Goal: Unclear: Browse casually

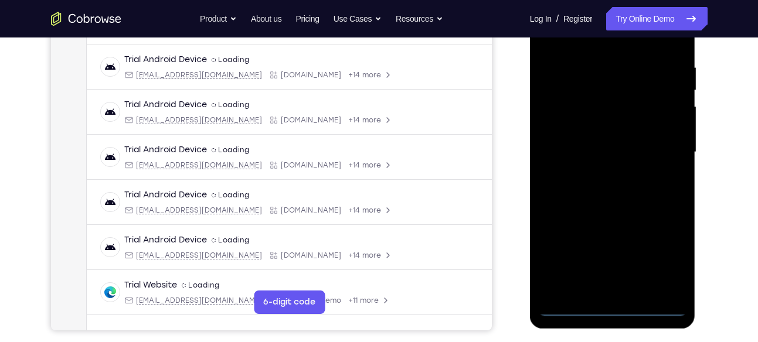
scroll to position [216, 0]
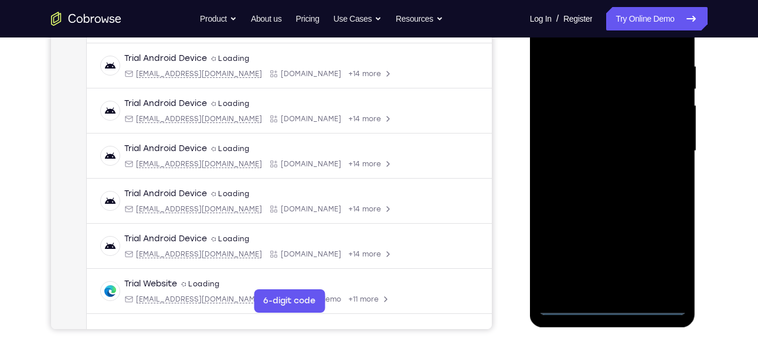
click at [612, 309] on div at bounding box center [613, 151] width 148 height 328
click at [666, 253] on div at bounding box center [613, 151] width 148 height 328
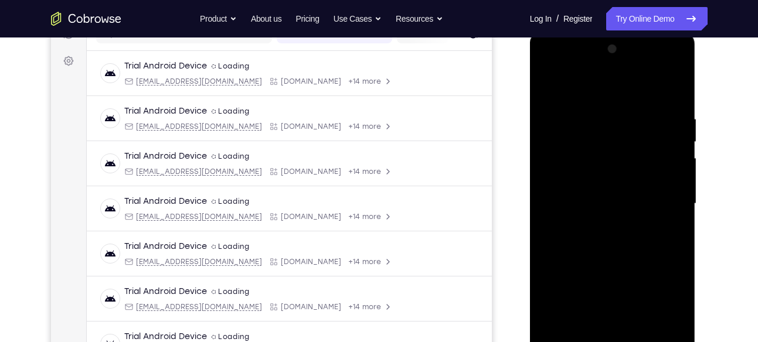
scroll to position [161, 0]
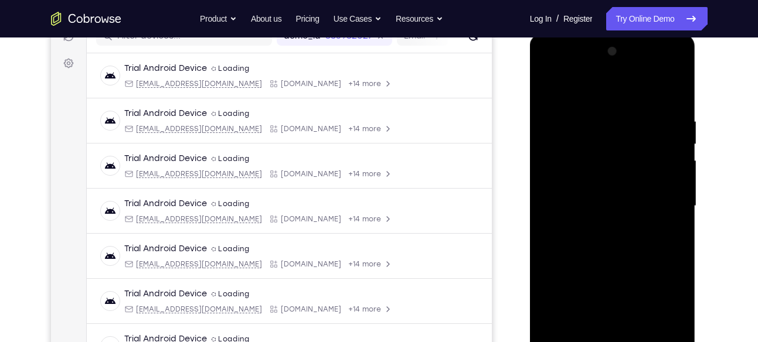
click at [554, 62] on div at bounding box center [613, 206] width 148 height 328
click at [658, 202] on div at bounding box center [613, 206] width 148 height 328
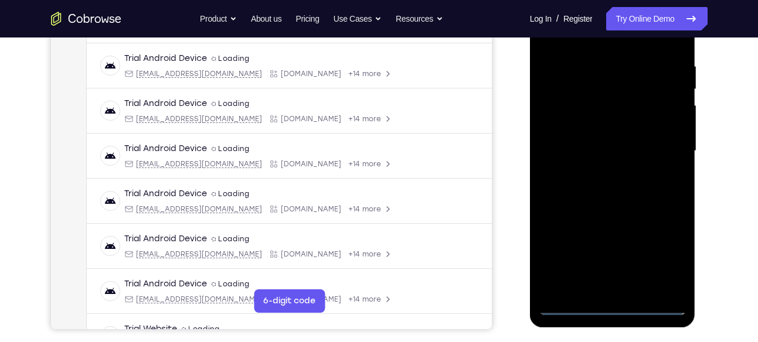
scroll to position [216, 0]
click at [600, 168] on div at bounding box center [613, 151] width 148 height 328
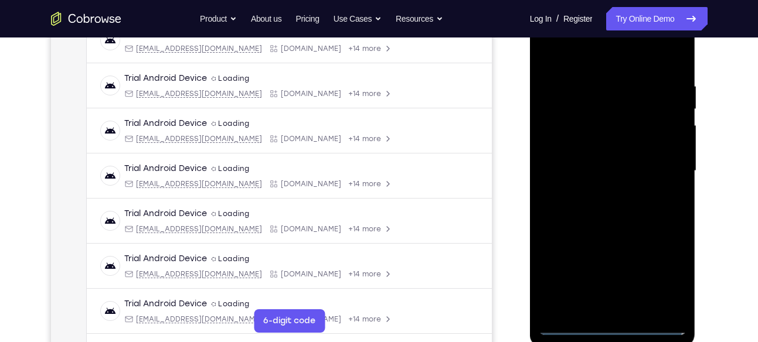
scroll to position [194, 0]
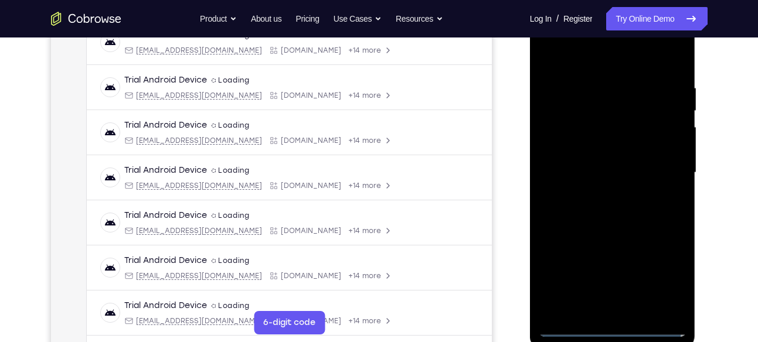
click at [588, 160] on div at bounding box center [613, 173] width 148 height 328
click at [563, 149] on div at bounding box center [613, 173] width 148 height 328
click at [565, 171] on div at bounding box center [613, 173] width 148 height 328
click at [566, 210] on div at bounding box center [613, 173] width 148 height 328
click at [601, 204] on div at bounding box center [613, 173] width 148 height 328
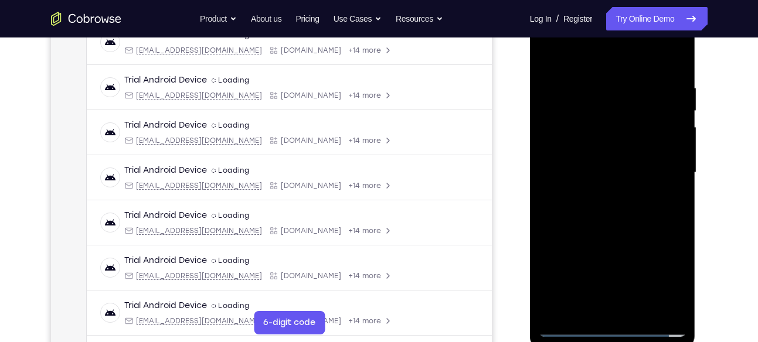
click at [621, 307] on div at bounding box center [613, 173] width 148 height 328
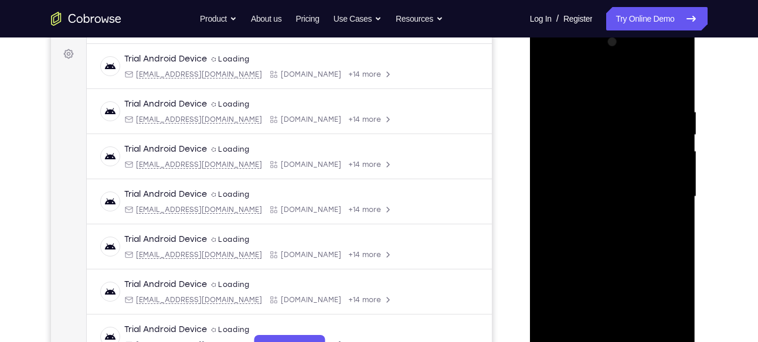
scroll to position [169, 0]
click at [671, 216] on div at bounding box center [613, 197] width 148 height 328
click at [675, 105] on div at bounding box center [613, 197] width 148 height 328
click at [609, 62] on div at bounding box center [613, 197] width 148 height 328
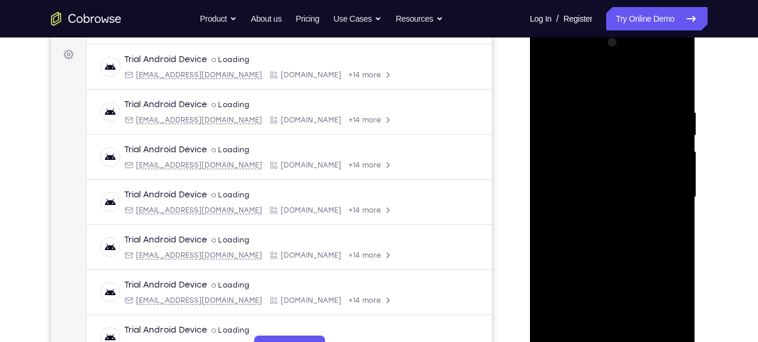
click at [588, 80] on div at bounding box center [613, 197] width 148 height 328
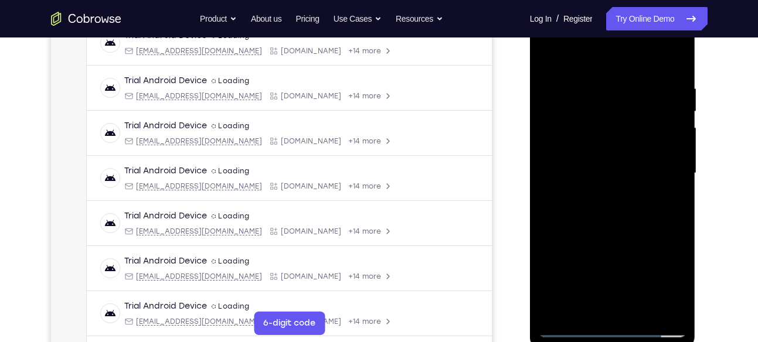
scroll to position [195, 0]
click at [622, 226] on div at bounding box center [613, 172] width 148 height 328
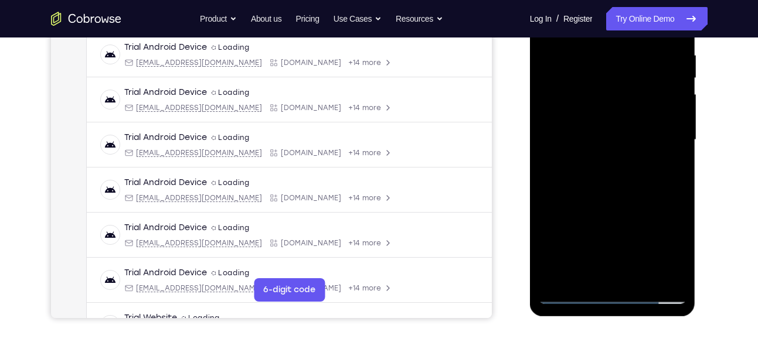
scroll to position [228, 0]
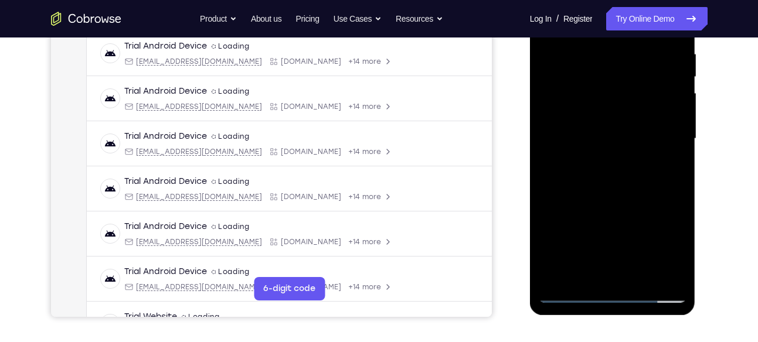
drag, startPoint x: 645, startPoint y: 236, endPoint x: 647, endPoint y: 179, distance: 57.5
click at [647, 179] on div at bounding box center [613, 139] width 148 height 328
click at [679, 138] on div at bounding box center [613, 139] width 148 height 328
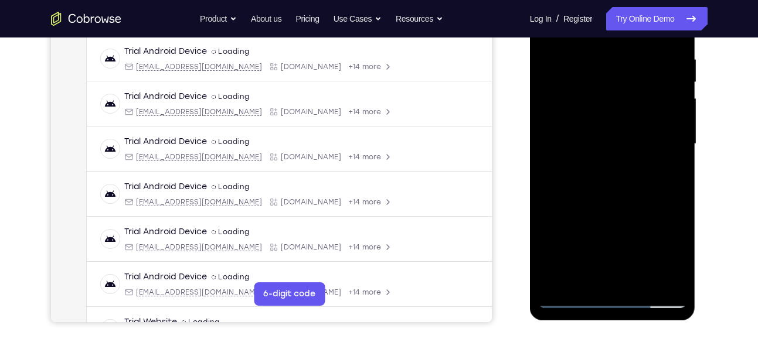
click at [677, 142] on div at bounding box center [613, 144] width 148 height 328
click at [675, 141] on div at bounding box center [613, 144] width 148 height 328
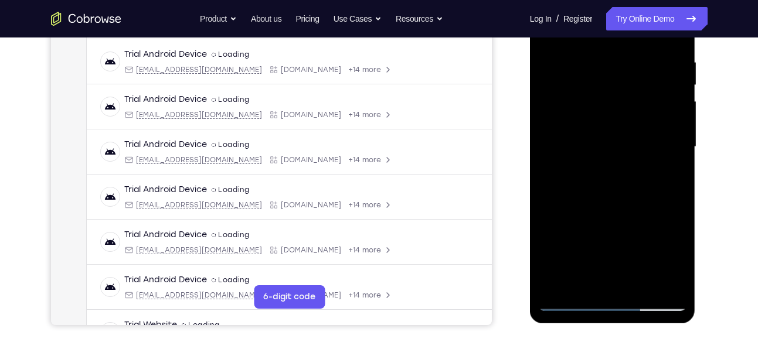
scroll to position [216, 0]
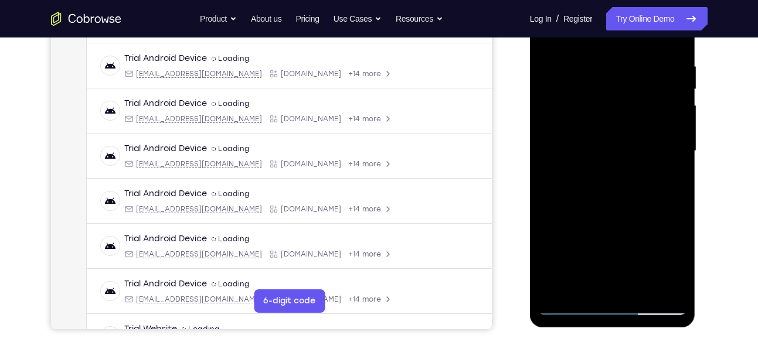
click at [676, 151] on div at bounding box center [613, 151] width 148 height 328
click at [610, 149] on div at bounding box center [613, 151] width 148 height 328
click at [624, 149] on div at bounding box center [613, 151] width 148 height 328
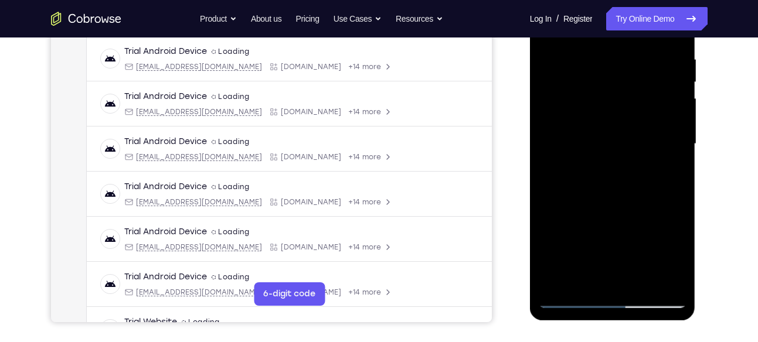
scroll to position [223, 0]
click at [677, 144] on div at bounding box center [613, 143] width 148 height 328
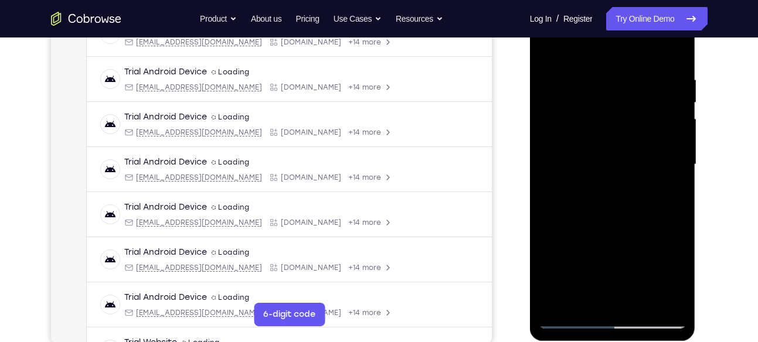
scroll to position [201, 0]
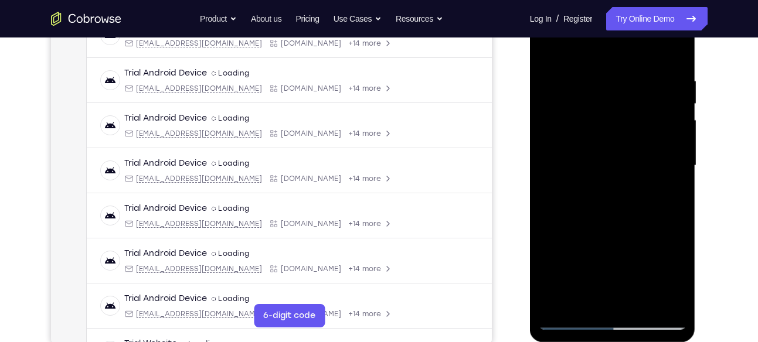
click at [682, 166] on div at bounding box center [613, 166] width 148 height 328
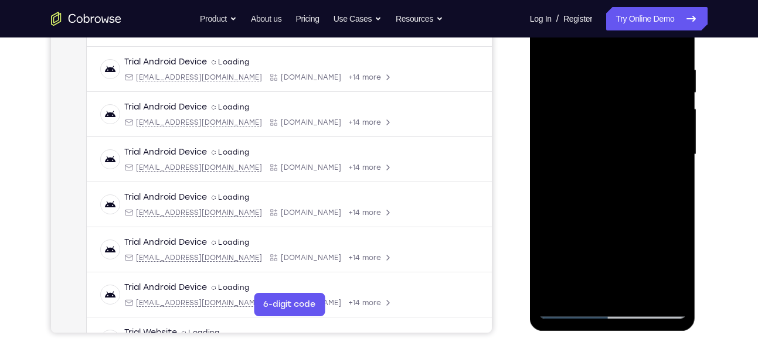
scroll to position [216, 0]
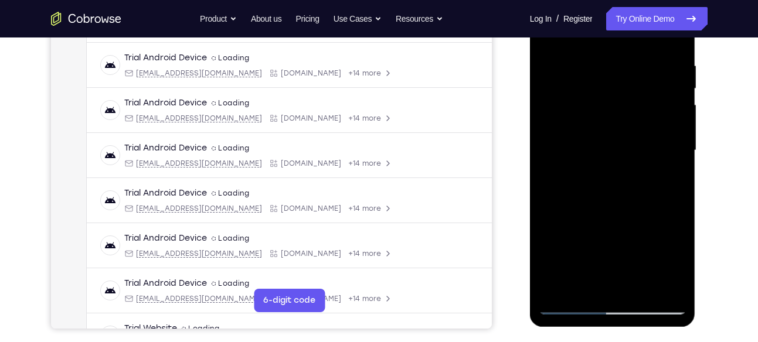
click at [678, 151] on div at bounding box center [613, 151] width 148 height 328
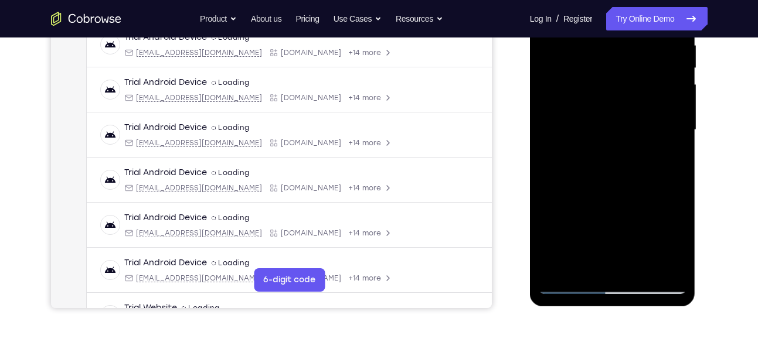
scroll to position [237, 0]
click at [677, 236] on div at bounding box center [613, 129] width 148 height 328
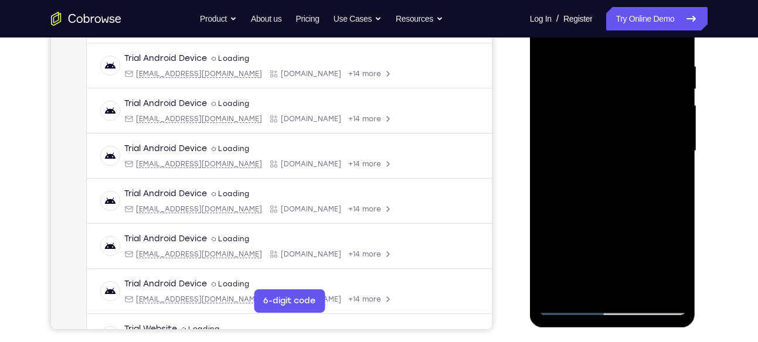
scroll to position [215, 0]
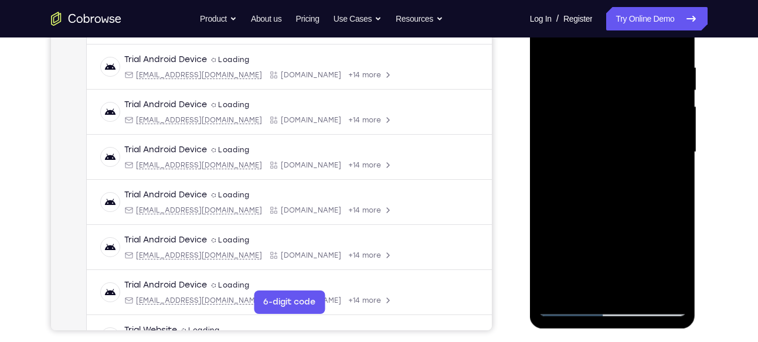
click at [550, 153] on div at bounding box center [613, 152] width 148 height 328
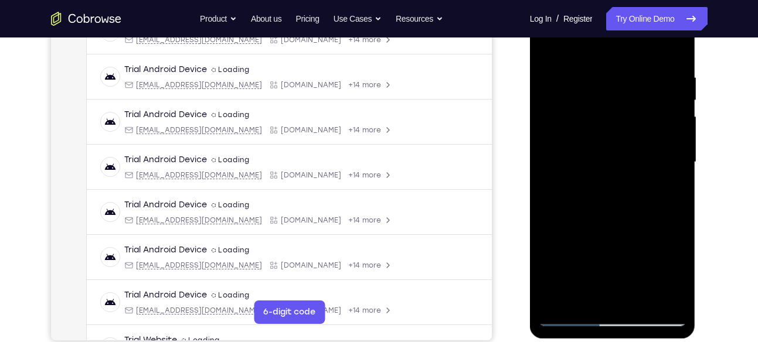
scroll to position [203, 0]
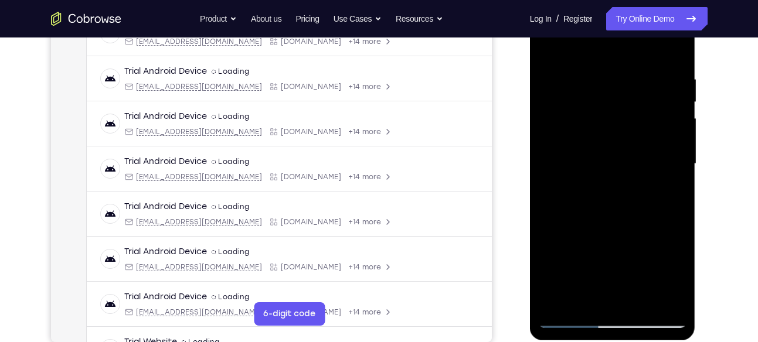
drag, startPoint x: 588, startPoint y: 238, endPoint x: 585, endPoint y: 161, distance: 76.8
click at [585, 161] on div at bounding box center [613, 164] width 148 height 328
drag, startPoint x: 597, startPoint y: 250, endPoint x: 610, endPoint y: 121, distance: 130.2
click at [610, 121] on div at bounding box center [613, 164] width 148 height 328
drag, startPoint x: 623, startPoint y: 234, endPoint x: 618, endPoint y: 141, distance: 92.7
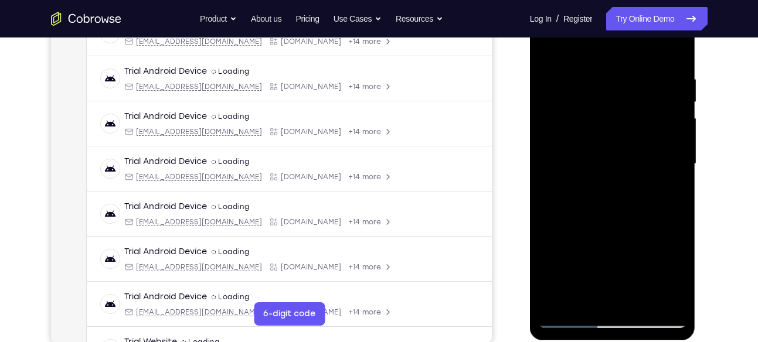
click at [618, 141] on div at bounding box center [613, 164] width 148 height 328
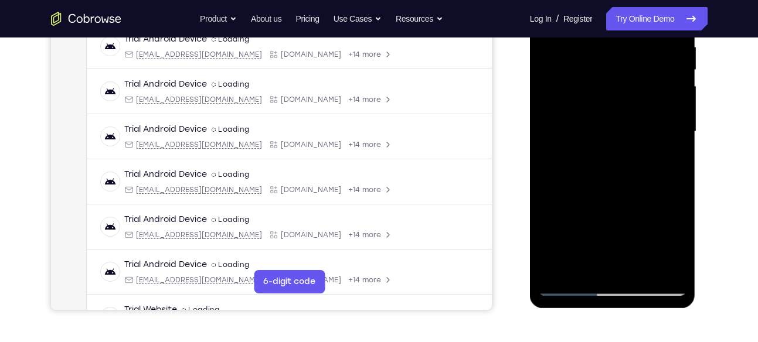
scroll to position [242, 0]
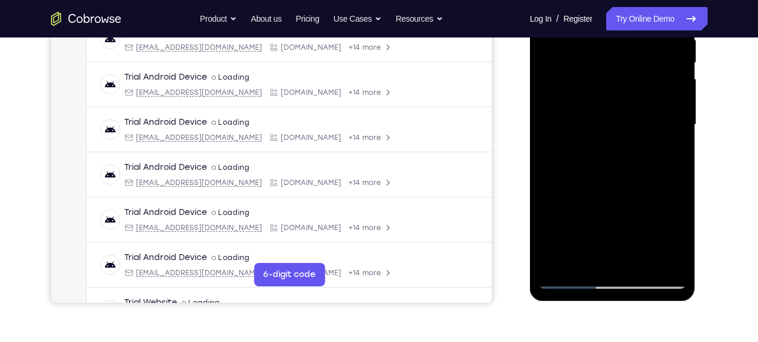
click at [643, 263] on div at bounding box center [613, 125] width 148 height 328
click at [619, 189] on div at bounding box center [613, 125] width 148 height 328
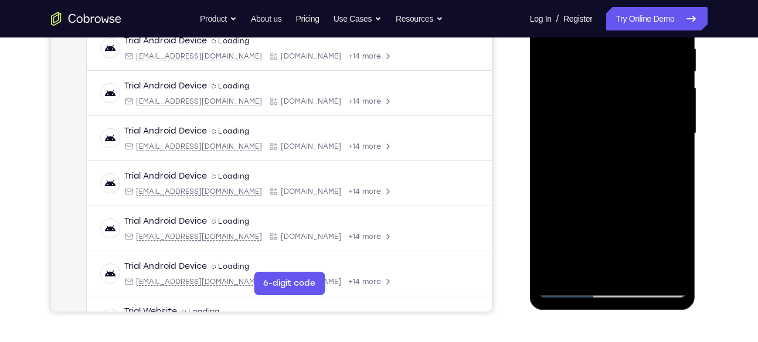
scroll to position [231, 0]
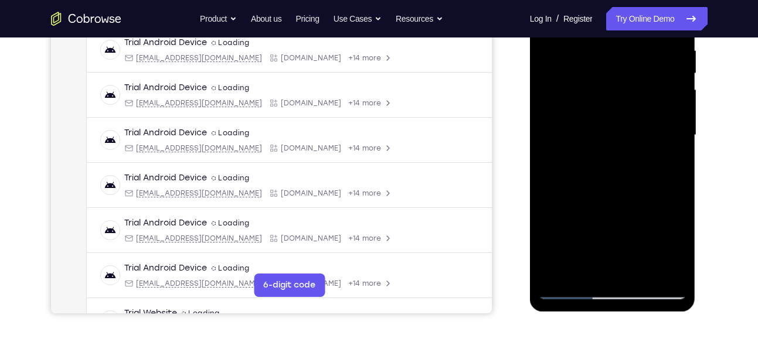
click at [597, 152] on div at bounding box center [613, 135] width 148 height 328
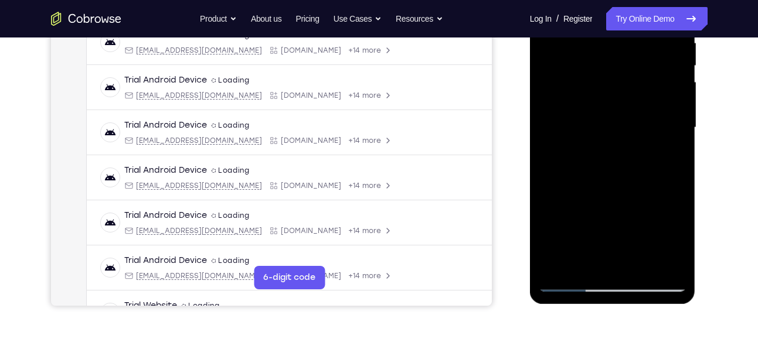
scroll to position [244, 0]
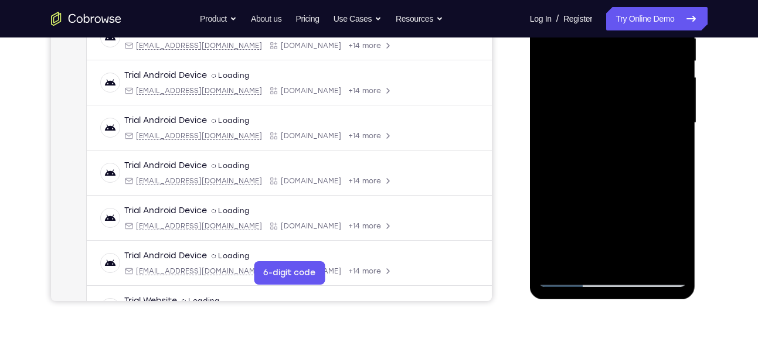
click at [595, 257] on div at bounding box center [613, 123] width 148 height 328
click at [580, 135] on div at bounding box center [613, 123] width 148 height 328
click at [621, 235] on div at bounding box center [613, 123] width 148 height 328
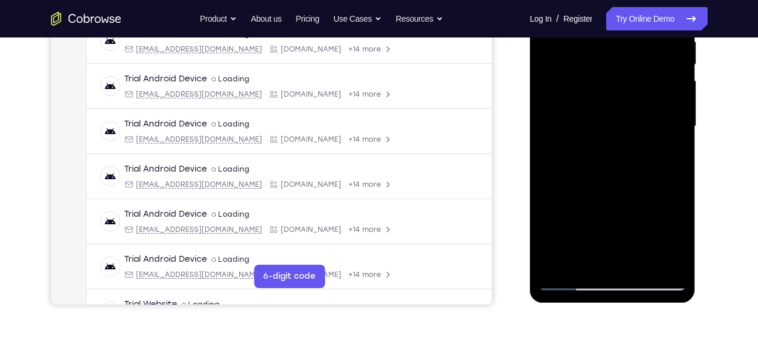
click at [683, 237] on div at bounding box center [613, 126] width 148 height 328
click at [670, 155] on div at bounding box center [613, 126] width 148 height 328
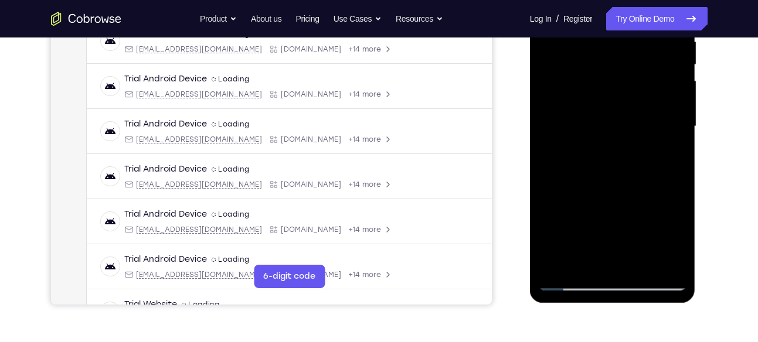
click at [670, 155] on div at bounding box center [613, 126] width 148 height 328
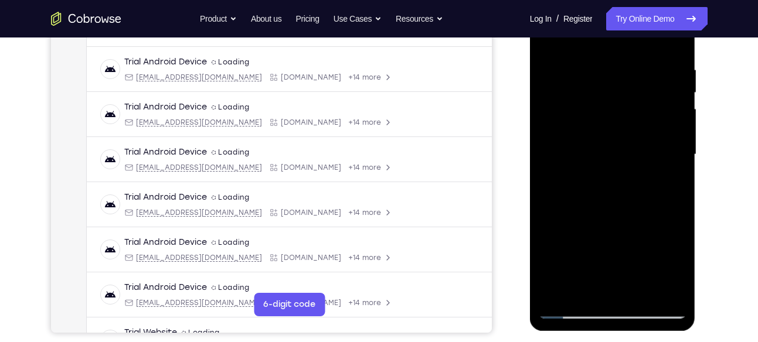
scroll to position [202, 0]
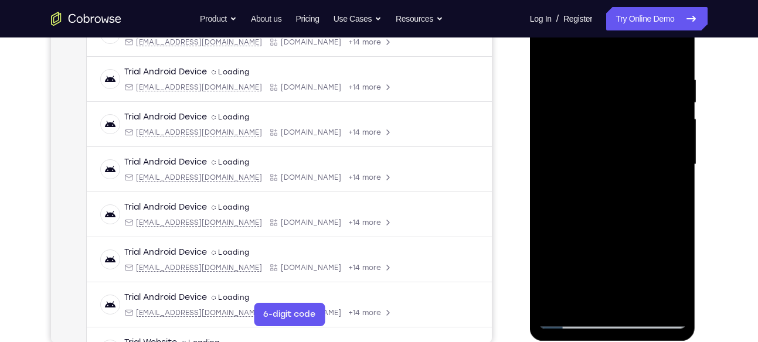
click at [550, 47] on div at bounding box center [613, 165] width 148 height 328
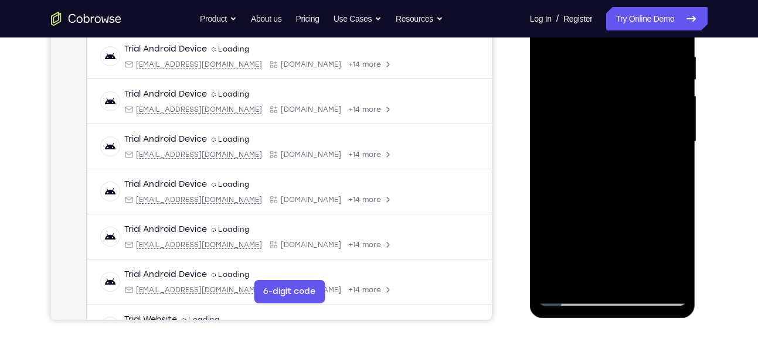
scroll to position [226, 0]
click at [621, 160] on div at bounding box center [613, 141] width 148 height 328
click at [583, 277] on div at bounding box center [613, 141] width 148 height 328
click at [665, 171] on div at bounding box center [613, 141] width 148 height 328
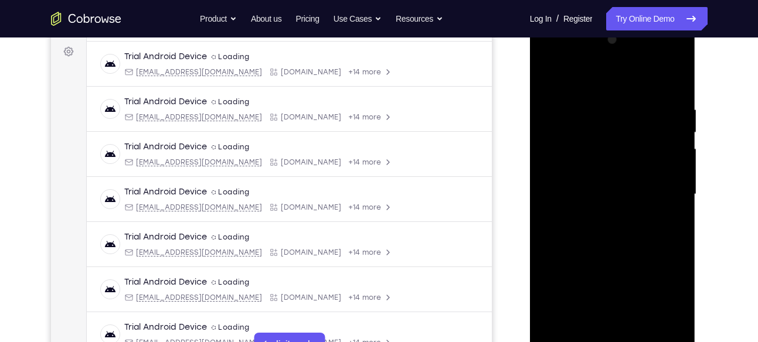
click at [550, 78] on div at bounding box center [613, 194] width 148 height 328
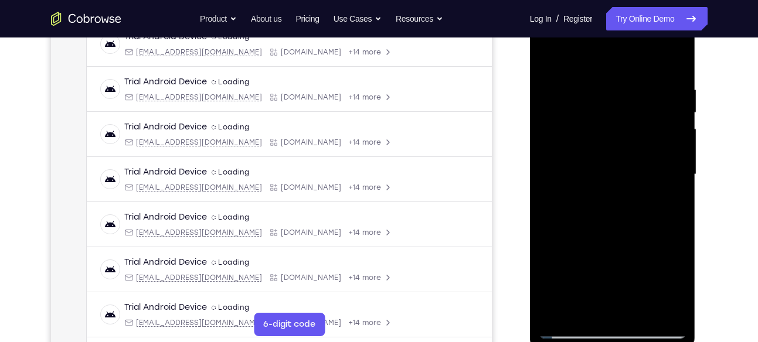
scroll to position [190, 0]
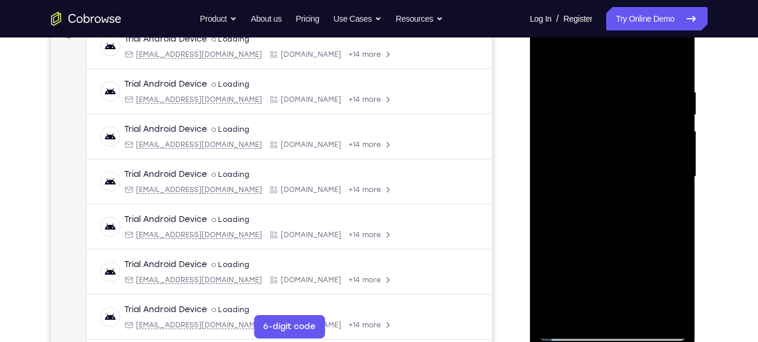
click at [550, 56] on div at bounding box center [613, 177] width 148 height 328
drag, startPoint x: 635, startPoint y: 79, endPoint x: 595, endPoint y: 261, distance: 186.6
click at [595, 261] on div at bounding box center [613, 177] width 148 height 328
drag, startPoint x: 605, startPoint y: 131, endPoint x: 638, endPoint y: 333, distance: 205.4
click at [638, 333] on div at bounding box center [613, 177] width 148 height 328
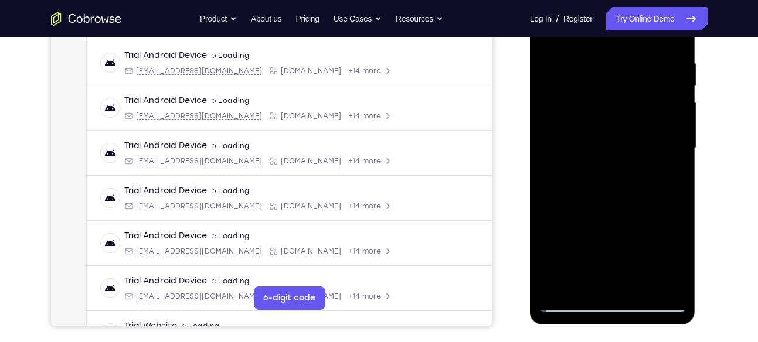
scroll to position [220, 0]
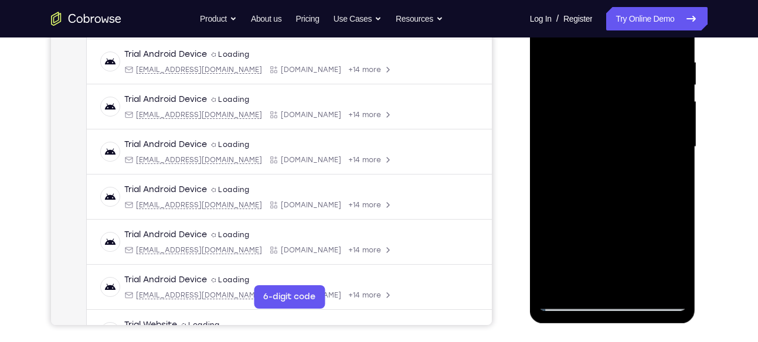
drag, startPoint x: 654, startPoint y: 206, endPoint x: 653, endPoint y: 176, distance: 30.5
click at [653, 176] on div at bounding box center [613, 147] width 148 height 328
drag, startPoint x: 648, startPoint y: 213, endPoint x: 647, endPoint y: 161, distance: 52.2
click at [647, 161] on div at bounding box center [613, 147] width 148 height 328
click at [669, 135] on div at bounding box center [613, 147] width 148 height 328
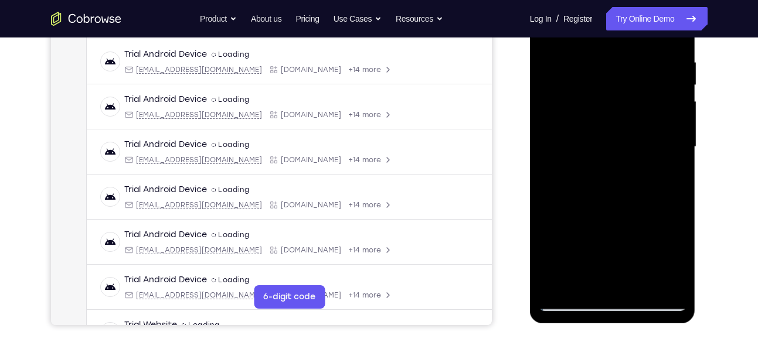
click at [679, 120] on div at bounding box center [613, 147] width 148 height 328
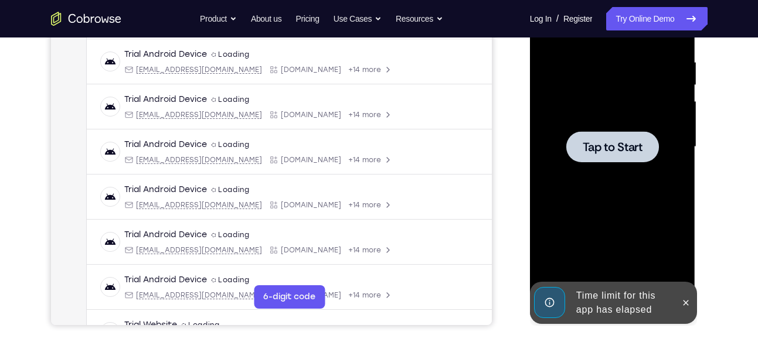
click at [630, 169] on div at bounding box center [613, 147] width 148 height 328
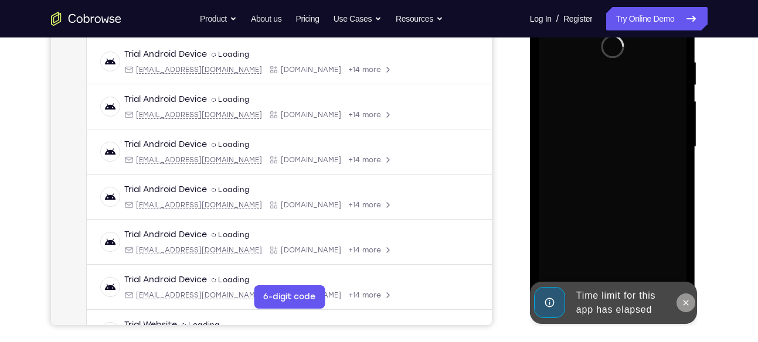
click at [683, 304] on icon at bounding box center [685, 302] width 9 height 9
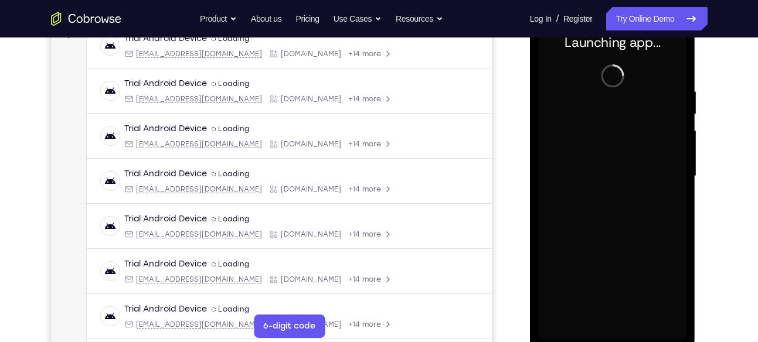
scroll to position [206, 0]
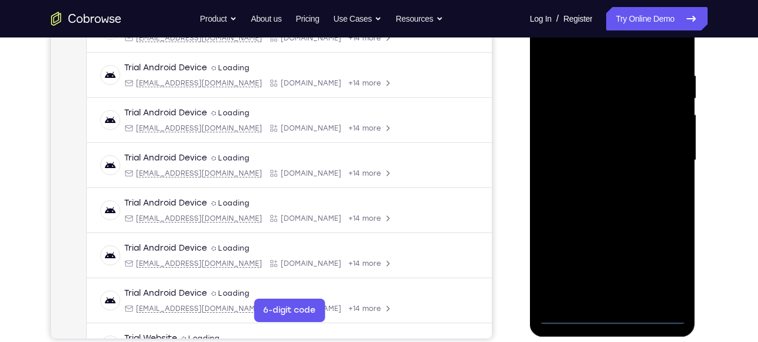
click at [612, 316] on div at bounding box center [613, 160] width 148 height 328
click at [666, 270] on div at bounding box center [613, 160] width 148 height 328
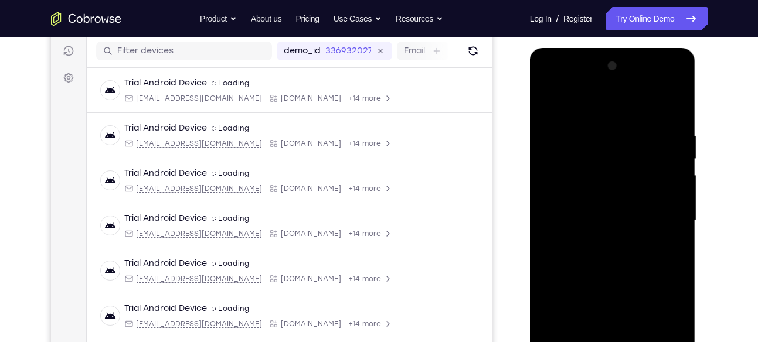
scroll to position [145, 0]
click at [560, 80] on div at bounding box center [613, 221] width 148 height 328
click at [666, 220] on div at bounding box center [613, 221] width 148 height 328
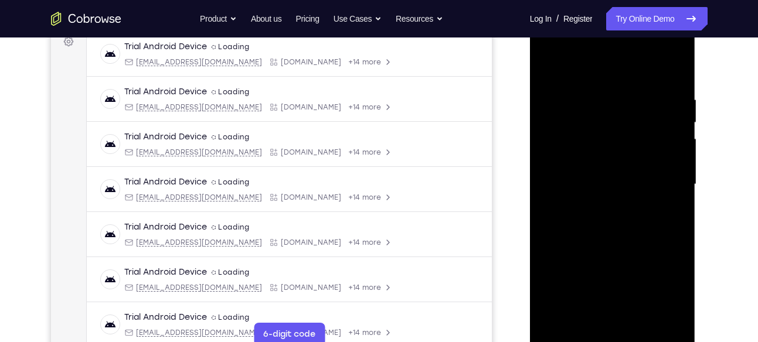
scroll to position [183, 0]
click at [596, 205] on div at bounding box center [613, 184] width 148 height 328
click at [611, 175] on div at bounding box center [613, 184] width 148 height 328
click at [587, 160] on div at bounding box center [613, 184] width 148 height 328
click at [577, 181] on div at bounding box center [613, 184] width 148 height 328
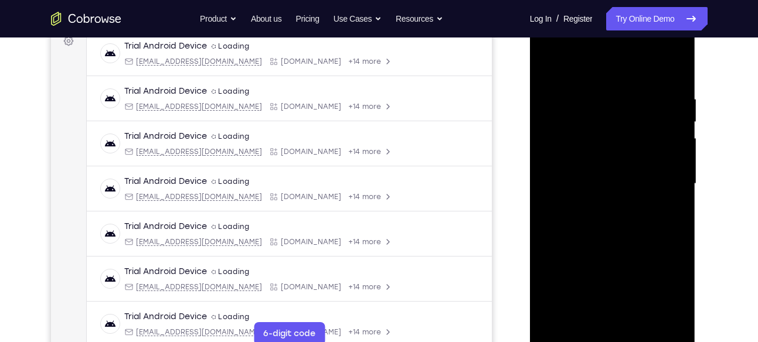
click at [577, 221] on div at bounding box center [613, 184] width 148 height 328
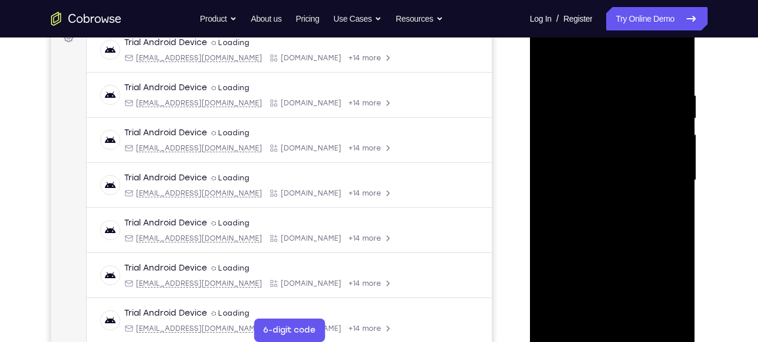
scroll to position [184, 0]
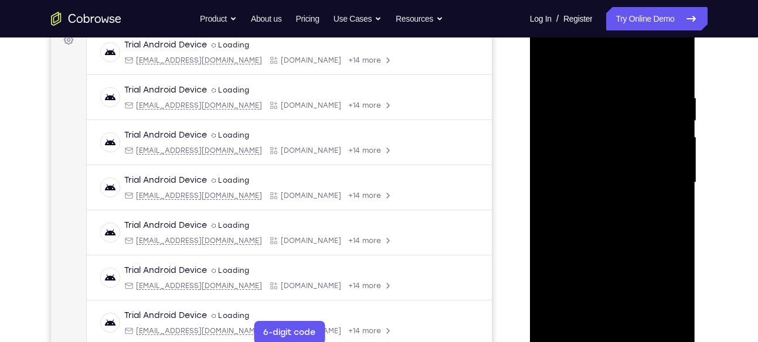
click at [610, 207] on div at bounding box center [613, 183] width 148 height 328
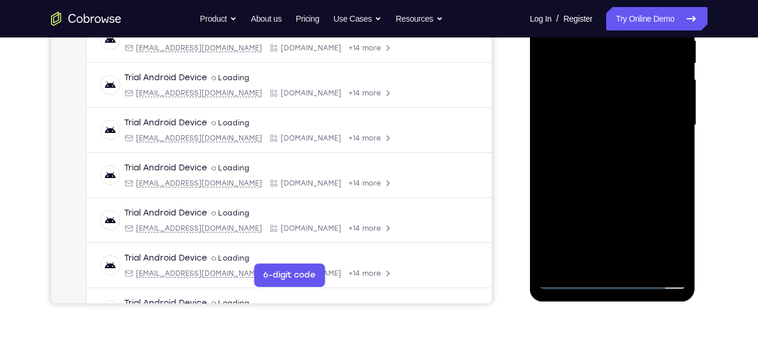
scroll to position [242, 0]
click at [636, 181] on div at bounding box center [613, 125] width 148 height 328
click at [645, 259] on div at bounding box center [613, 125] width 148 height 328
click at [611, 192] on div at bounding box center [613, 125] width 148 height 328
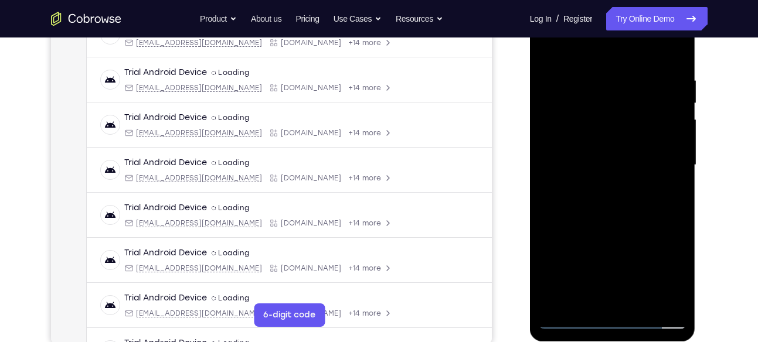
scroll to position [201, 0]
click at [551, 43] on div at bounding box center [613, 166] width 148 height 328
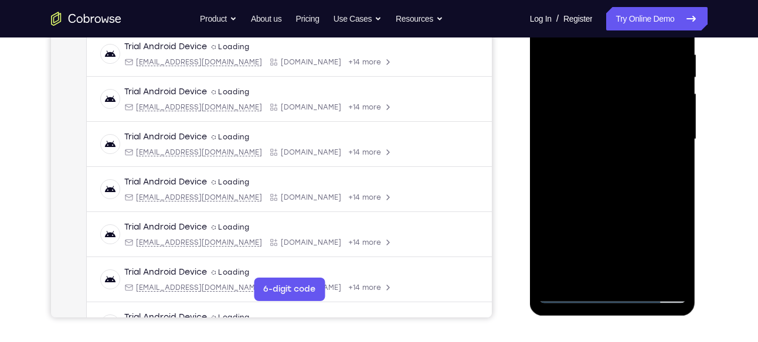
drag, startPoint x: 627, startPoint y: 232, endPoint x: 621, endPoint y: 119, distance: 113.2
click at [621, 119] on div at bounding box center [613, 139] width 148 height 328
drag, startPoint x: 627, startPoint y: 227, endPoint x: 622, endPoint y: 120, distance: 107.4
click at [622, 120] on div at bounding box center [613, 139] width 148 height 328
drag, startPoint x: 629, startPoint y: 220, endPoint x: 612, endPoint y: 90, distance: 131.3
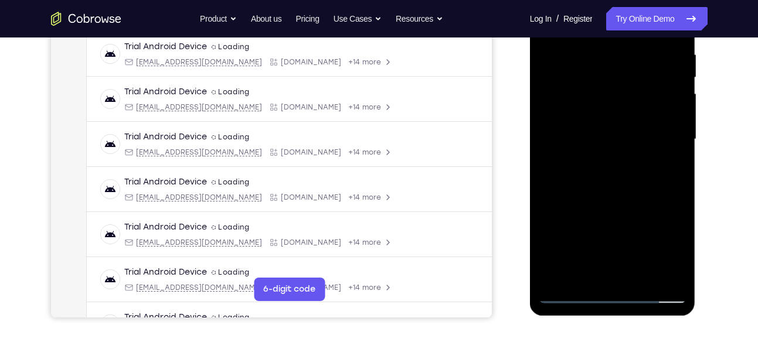
click at [612, 90] on div at bounding box center [613, 139] width 148 height 328
drag, startPoint x: 614, startPoint y: 232, endPoint x: 608, endPoint y: 83, distance: 149.6
click at [608, 83] on div at bounding box center [613, 139] width 148 height 328
drag, startPoint x: 632, startPoint y: 218, endPoint x: 621, endPoint y: 58, distance: 160.4
click at [621, 58] on div at bounding box center [613, 139] width 148 height 328
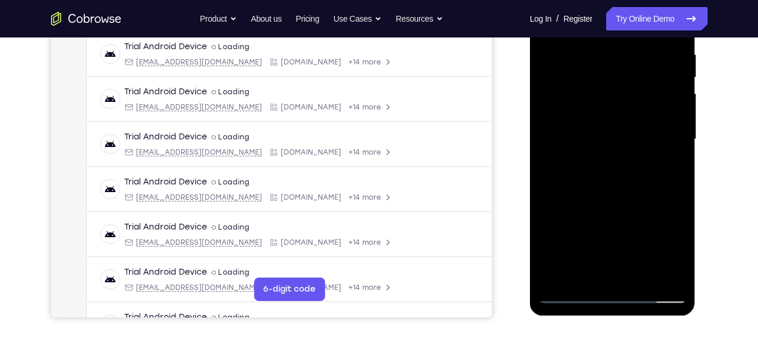
drag, startPoint x: 639, startPoint y: 212, endPoint x: 623, endPoint y: 78, distance: 135.2
click at [623, 78] on div at bounding box center [613, 139] width 148 height 328
drag, startPoint x: 634, startPoint y: 205, endPoint x: 621, endPoint y: 66, distance: 139.5
click at [621, 66] on div at bounding box center [613, 139] width 148 height 328
drag, startPoint x: 634, startPoint y: 213, endPoint x: 629, endPoint y: 97, distance: 116.1
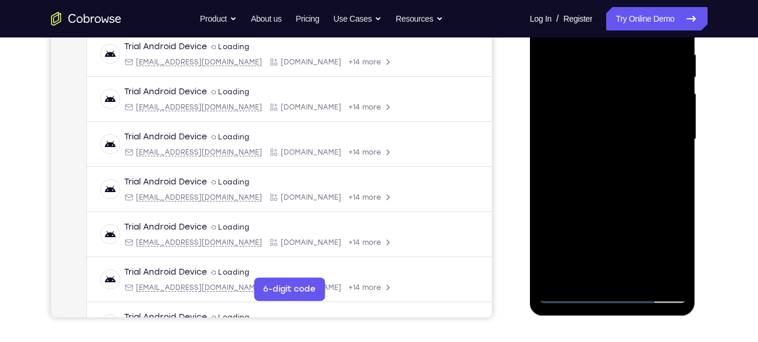
click at [629, 97] on div at bounding box center [613, 139] width 148 height 328
drag, startPoint x: 627, startPoint y: 241, endPoint x: 617, endPoint y: 103, distance: 138.7
click at [617, 103] on div at bounding box center [613, 139] width 148 height 328
drag, startPoint x: 621, startPoint y: 234, endPoint x: 620, endPoint y: 194, distance: 40.5
click at [620, 194] on div at bounding box center [613, 139] width 148 height 328
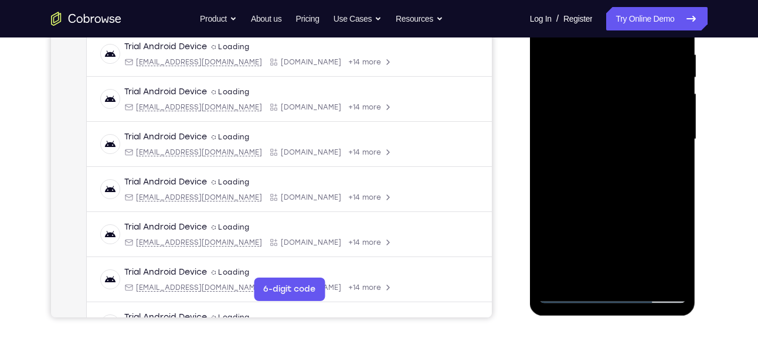
drag, startPoint x: 620, startPoint y: 219, endPoint x: 601, endPoint y: 60, distance: 159.3
click at [601, 60] on div at bounding box center [613, 139] width 148 height 328
drag, startPoint x: 625, startPoint y: 217, endPoint x: 622, endPoint y: 107, distance: 110.2
click at [622, 107] on div at bounding box center [613, 139] width 148 height 328
drag, startPoint x: 621, startPoint y: 234, endPoint x: 620, endPoint y: 165, distance: 69.8
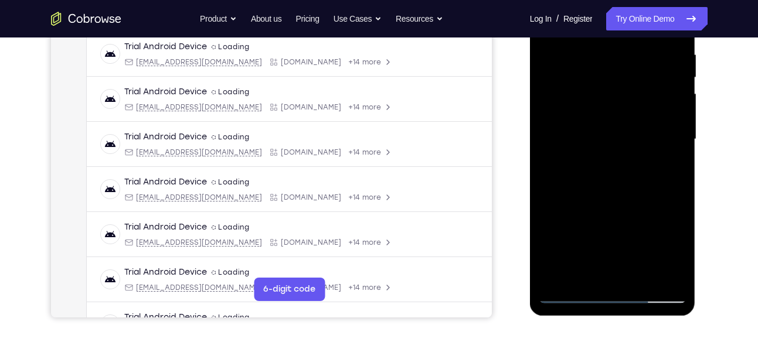
click at [620, 165] on div at bounding box center [613, 139] width 148 height 328
click at [677, 71] on div at bounding box center [613, 139] width 148 height 328
drag, startPoint x: 636, startPoint y: 231, endPoint x: 636, endPoint y: 224, distance: 7.1
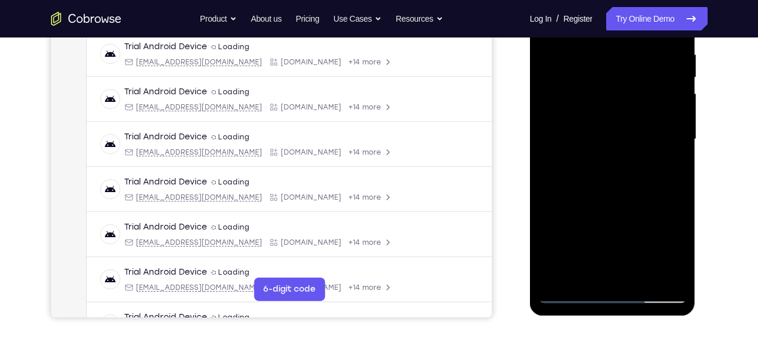
click at [636, 224] on div at bounding box center [613, 139] width 148 height 328
drag, startPoint x: 654, startPoint y: 96, endPoint x: 654, endPoint y: 104, distance: 8.2
click at [654, 104] on div at bounding box center [613, 139] width 148 height 328
click at [677, 74] on div at bounding box center [613, 139] width 148 height 328
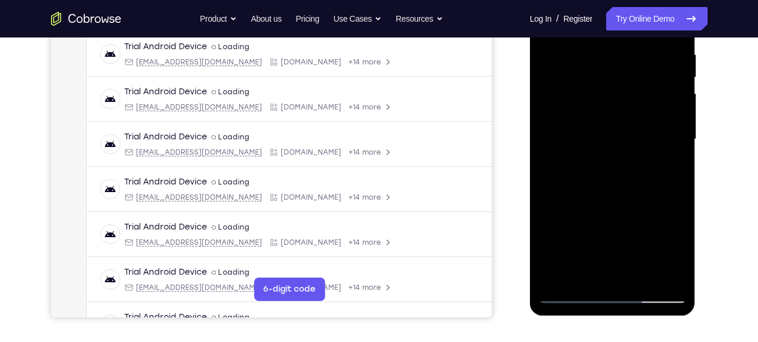
click at [677, 74] on div at bounding box center [613, 139] width 148 height 328
drag, startPoint x: 619, startPoint y: 218, endPoint x: 611, endPoint y: 85, distance: 133.3
click at [611, 85] on div at bounding box center [613, 139] width 148 height 328
drag, startPoint x: 624, startPoint y: 209, endPoint x: 613, endPoint y: 96, distance: 113.1
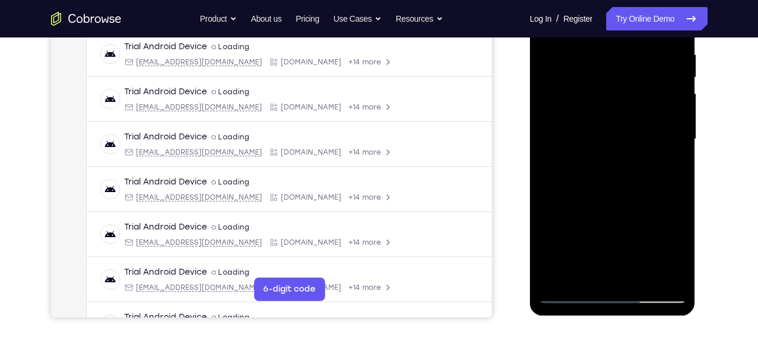
click at [613, 96] on div at bounding box center [613, 139] width 148 height 328
drag, startPoint x: 620, startPoint y: 239, endPoint x: 619, endPoint y: 133, distance: 105.5
click at [619, 133] on div at bounding box center [613, 139] width 148 height 328
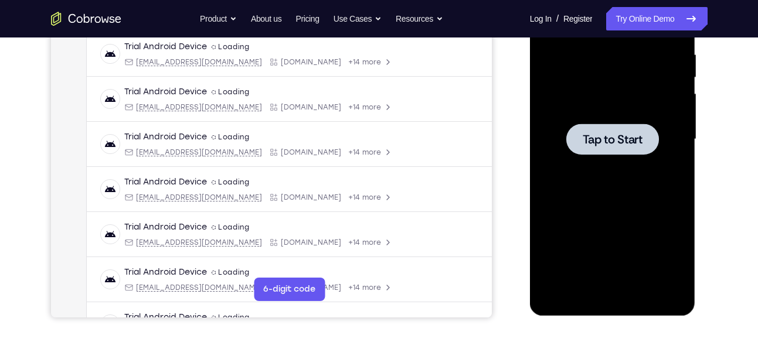
click at [610, 147] on div at bounding box center [612, 139] width 93 height 31
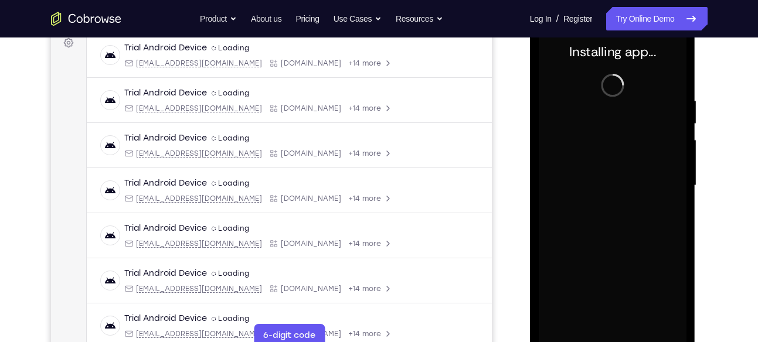
scroll to position [225, 0]
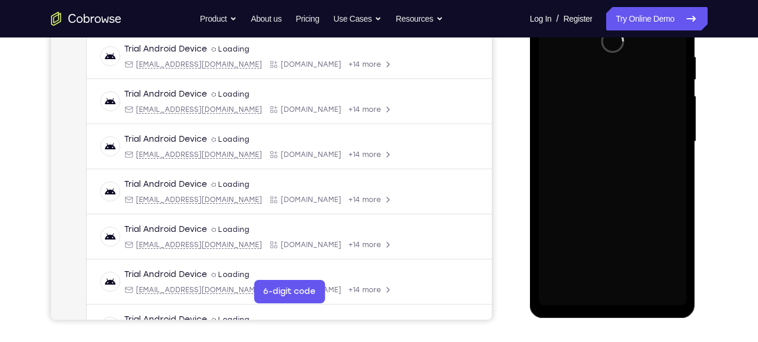
click at [608, 302] on div at bounding box center [613, 142] width 148 height 328
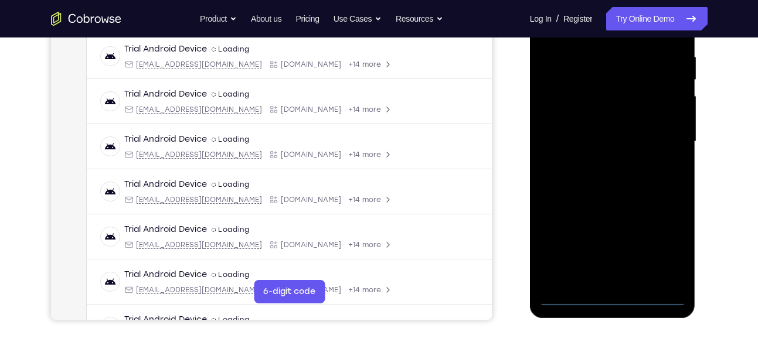
click at [611, 299] on div at bounding box center [613, 142] width 148 height 328
click at [671, 242] on div at bounding box center [613, 142] width 148 height 328
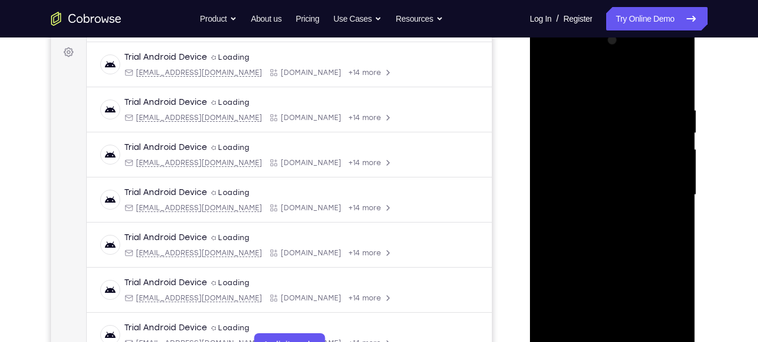
scroll to position [165, 0]
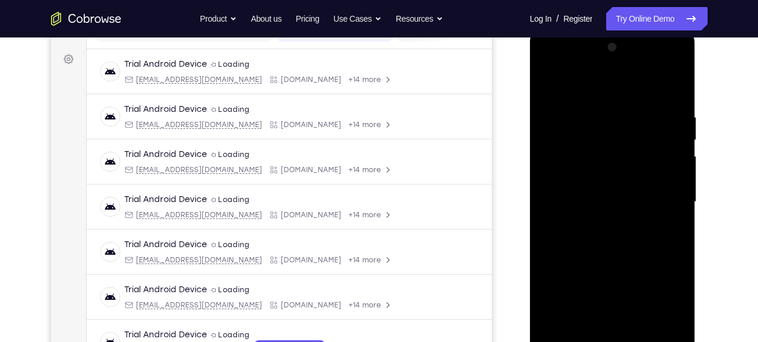
click at [561, 67] on div at bounding box center [613, 202] width 148 height 328
click at [665, 189] on div at bounding box center [613, 202] width 148 height 328
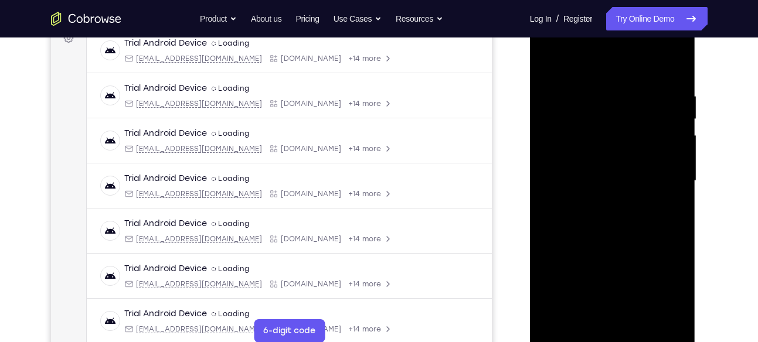
scroll to position [186, 0]
click at [626, 318] on div at bounding box center [613, 180] width 148 height 328
click at [597, 173] on div at bounding box center [613, 180] width 148 height 328
click at [581, 158] on div at bounding box center [613, 180] width 148 height 328
click at [575, 158] on div at bounding box center [613, 180] width 148 height 328
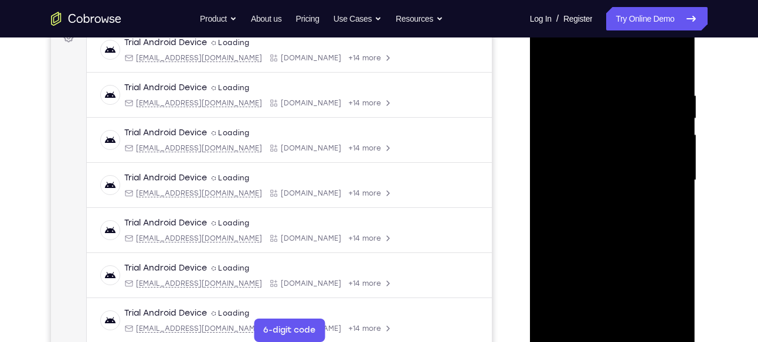
click at [566, 154] on div at bounding box center [613, 180] width 148 height 328
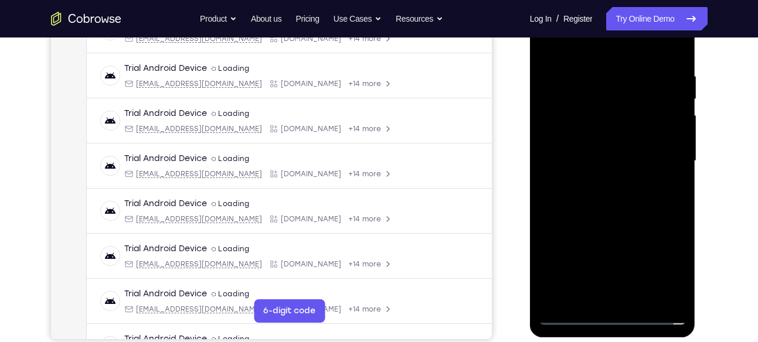
scroll to position [206, 0]
click at [563, 160] on div at bounding box center [613, 160] width 148 height 328
click at [563, 193] on div at bounding box center [613, 160] width 148 height 328
click at [595, 195] on div at bounding box center [613, 160] width 148 height 328
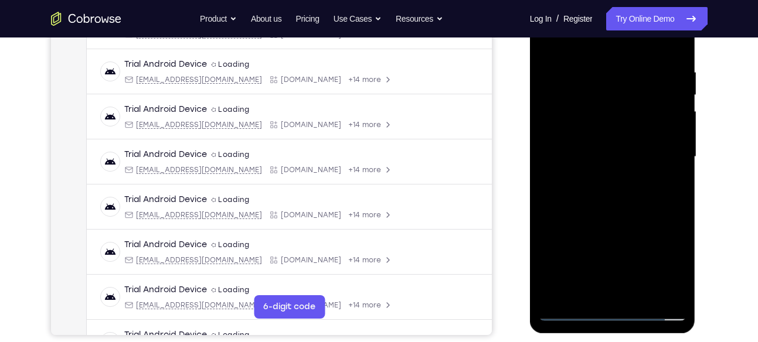
scroll to position [212, 0]
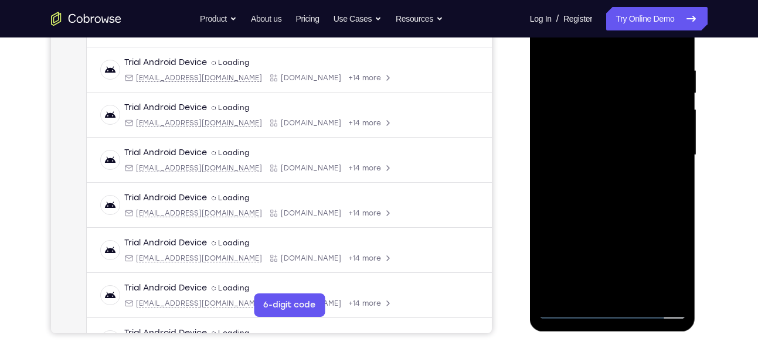
click at [628, 205] on div at bounding box center [613, 155] width 148 height 328
click at [641, 298] on div at bounding box center [613, 155] width 148 height 328
click at [630, 218] on div at bounding box center [613, 155] width 148 height 328
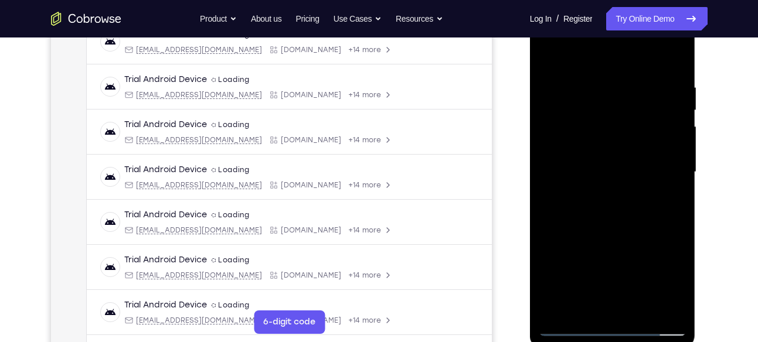
scroll to position [194, 0]
click at [548, 54] on div at bounding box center [613, 173] width 148 height 328
click at [679, 53] on div at bounding box center [613, 173] width 148 height 328
click at [547, 53] on div at bounding box center [613, 173] width 148 height 328
click at [591, 71] on div at bounding box center [613, 173] width 148 height 328
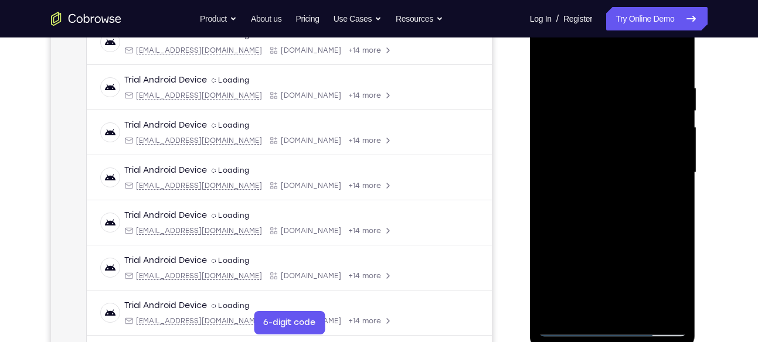
click at [674, 114] on div at bounding box center [613, 173] width 148 height 328
click at [670, 147] on div at bounding box center [613, 173] width 148 height 328
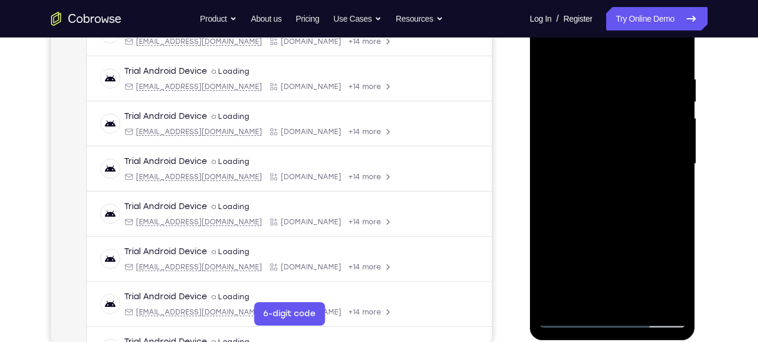
scroll to position [206, 0]
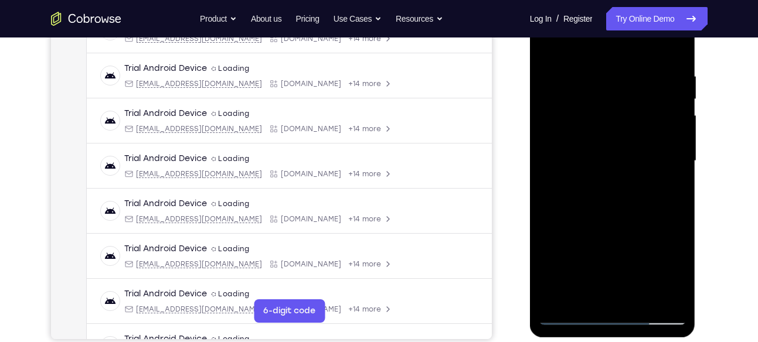
click at [670, 126] on div at bounding box center [613, 161] width 148 height 328
click at [662, 103] on div at bounding box center [613, 161] width 148 height 328
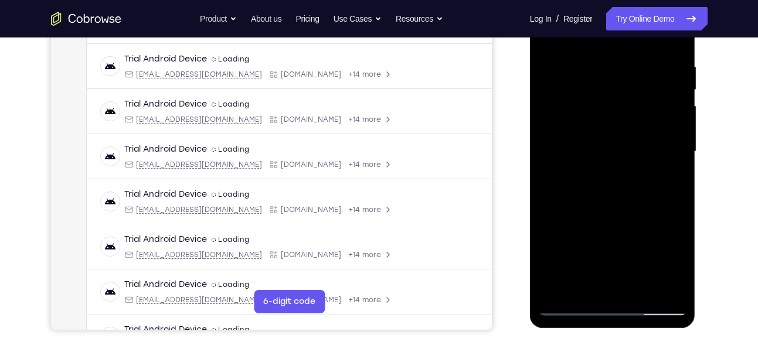
scroll to position [216, 0]
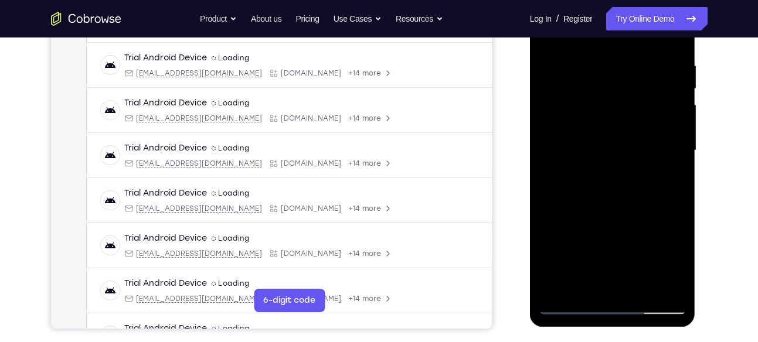
click at [673, 130] on div at bounding box center [613, 151] width 148 height 328
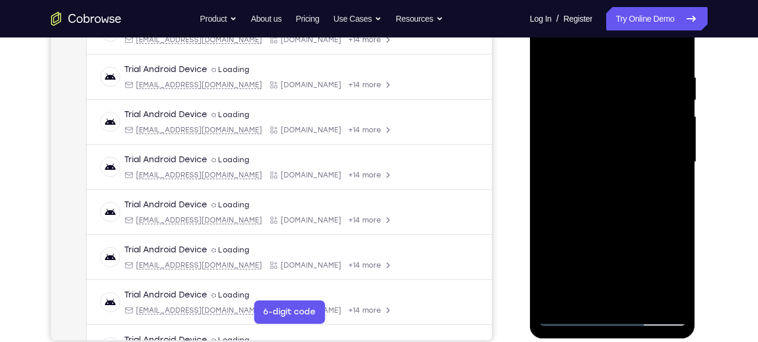
scroll to position [204, 0]
click at [672, 106] on div at bounding box center [613, 163] width 148 height 328
click at [673, 86] on div at bounding box center [613, 163] width 148 height 328
click at [678, 91] on div at bounding box center [613, 163] width 148 height 328
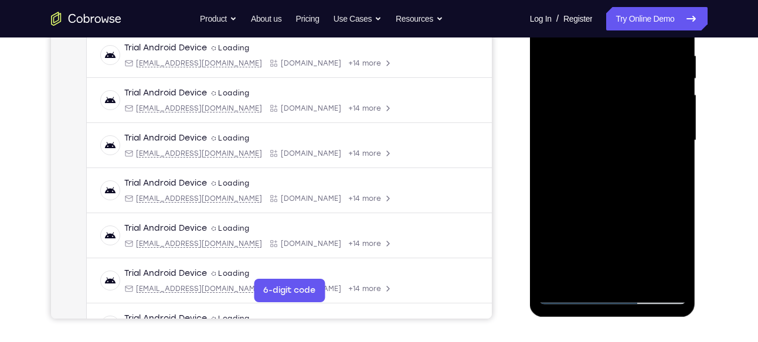
scroll to position [227, 0]
drag, startPoint x: 678, startPoint y: 72, endPoint x: 637, endPoint y: 113, distance: 57.6
click at [637, 113] on div at bounding box center [613, 140] width 148 height 328
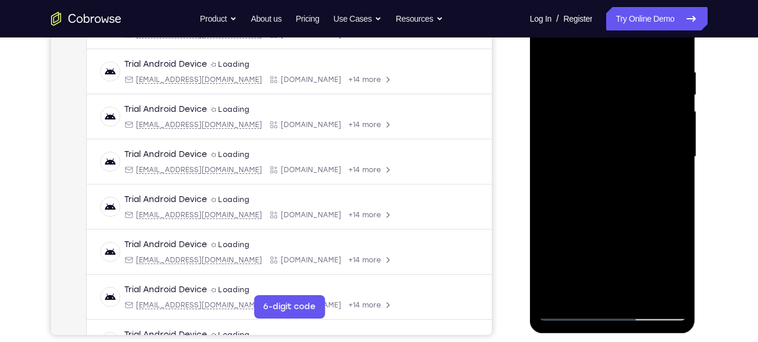
scroll to position [202, 0]
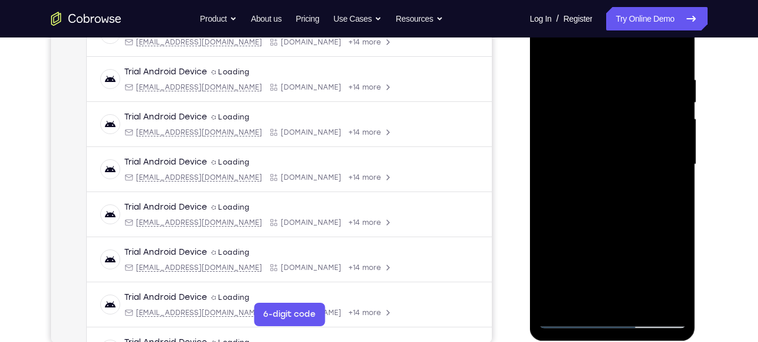
drag, startPoint x: 661, startPoint y: 141, endPoint x: 624, endPoint y: 149, distance: 38.5
click at [624, 149] on div at bounding box center [613, 165] width 148 height 328
drag, startPoint x: 675, startPoint y: 135, endPoint x: 628, endPoint y: 137, distance: 47.5
click at [628, 137] on div at bounding box center [613, 165] width 148 height 328
drag, startPoint x: 668, startPoint y: 115, endPoint x: 619, endPoint y: 121, distance: 48.4
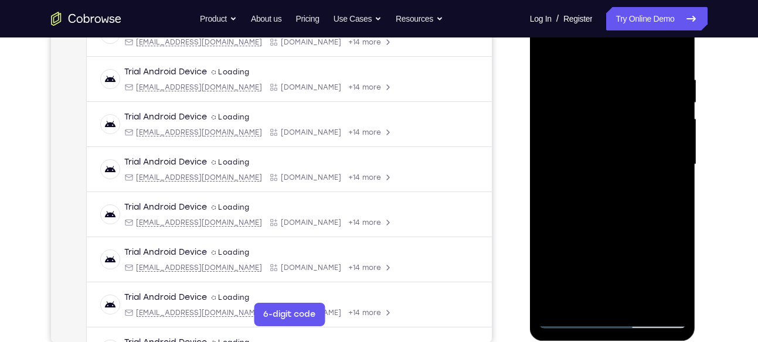
click at [619, 121] on div at bounding box center [613, 165] width 148 height 328
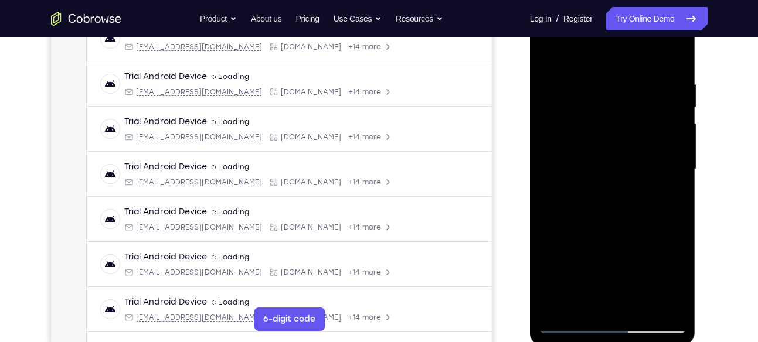
scroll to position [197, 0]
click at [670, 138] on div at bounding box center [613, 170] width 148 height 328
click at [669, 113] on div at bounding box center [613, 170] width 148 height 328
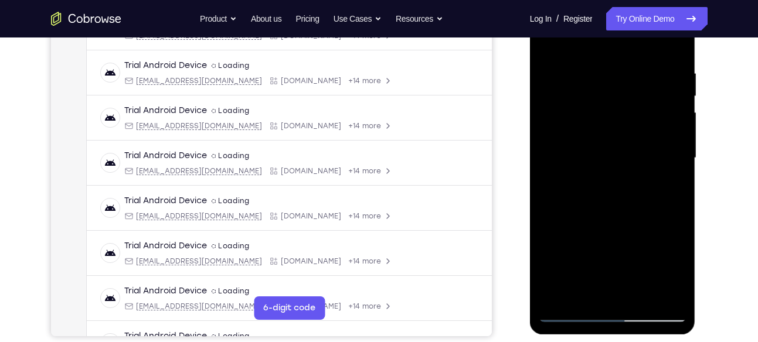
scroll to position [210, 0]
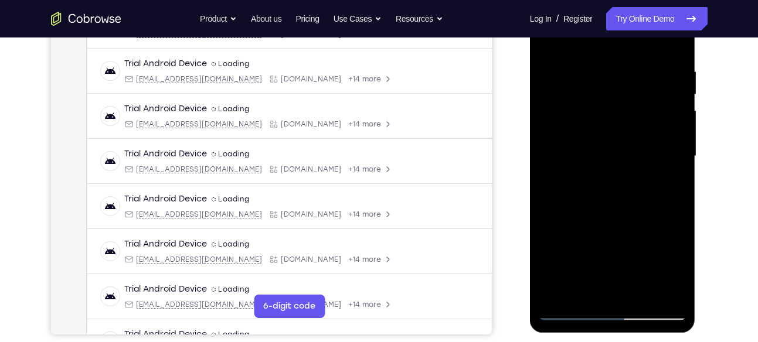
drag, startPoint x: 670, startPoint y: 101, endPoint x: 611, endPoint y: 114, distance: 60.7
click at [611, 114] on div at bounding box center [613, 156] width 148 height 328
drag, startPoint x: 670, startPoint y: 105, endPoint x: 621, endPoint y: 114, distance: 50.0
click at [621, 114] on div at bounding box center [613, 156] width 148 height 328
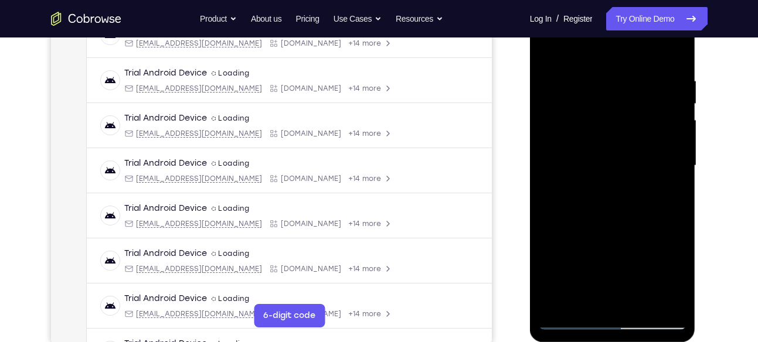
drag, startPoint x: 668, startPoint y: 96, endPoint x: 610, endPoint y: 88, distance: 58.0
click at [610, 88] on div at bounding box center [613, 166] width 148 height 328
drag, startPoint x: 673, startPoint y: 113, endPoint x: 646, endPoint y: 113, distance: 27.0
click at [646, 113] on div at bounding box center [613, 166] width 148 height 328
drag, startPoint x: 565, startPoint y: 187, endPoint x: 650, endPoint y: 183, distance: 85.1
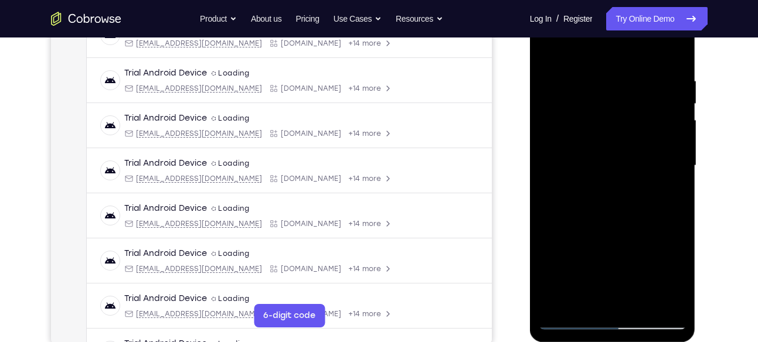
click at [650, 183] on div at bounding box center [613, 166] width 148 height 328
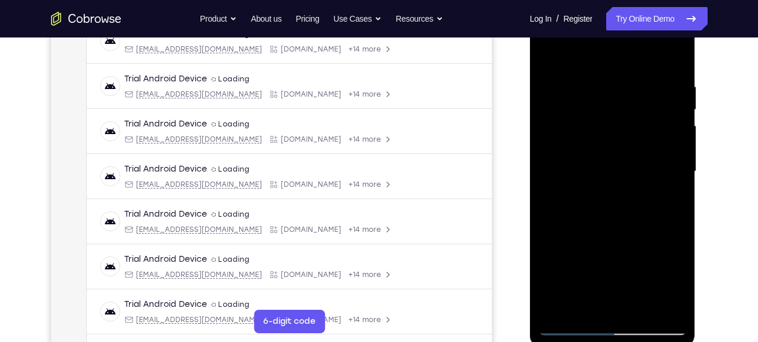
click at [674, 58] on div at bounding box center [613, 172] width 148 height 328
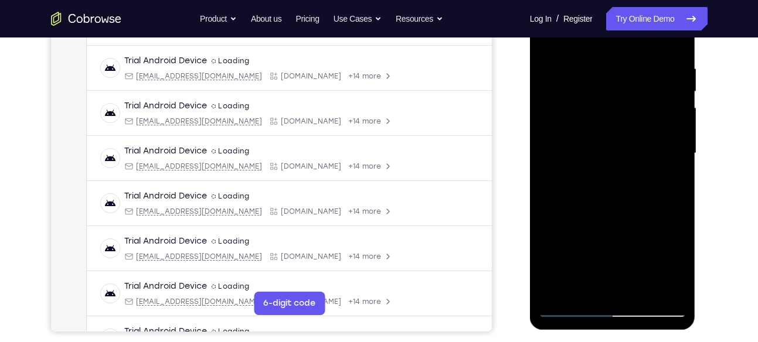
scroll to position [211, 0]
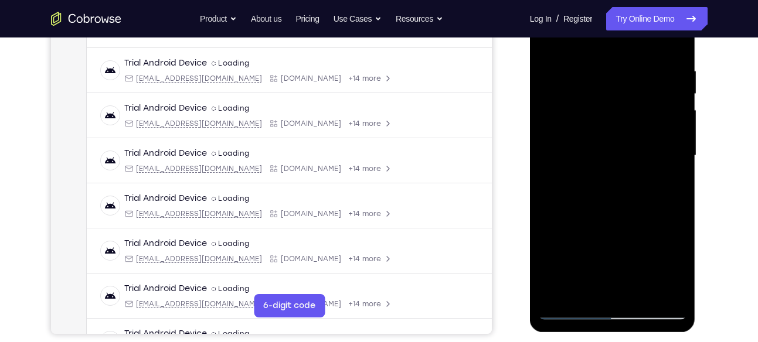
click at [640, 292] on div at bounding box center [613, 156] width 148 height 328
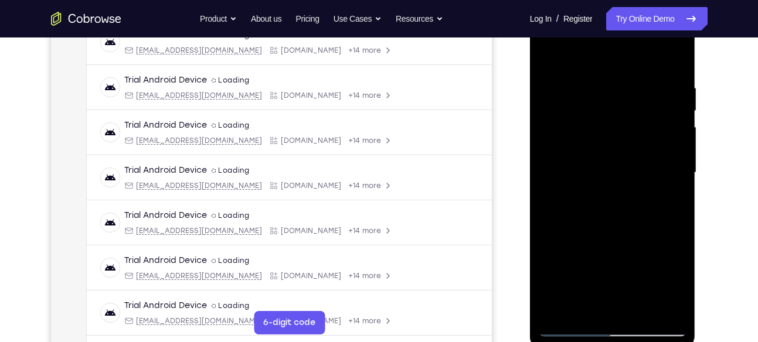
scroll to position [191, 0]
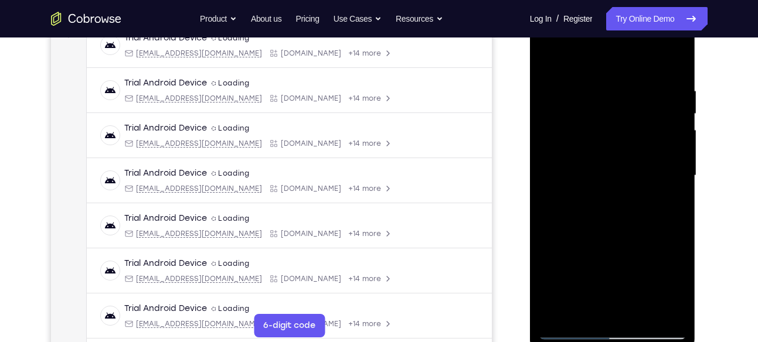
click at [554, 58] on div at bounding box center [613, 176] width 148 height 328
drag, startPoint x: 610, startPoint y: 89, endPoint x: 610, endPoint y: 225, distance: 136.0
click at [610, 225] on div at bounding box center [613, 176] width 148 height 328
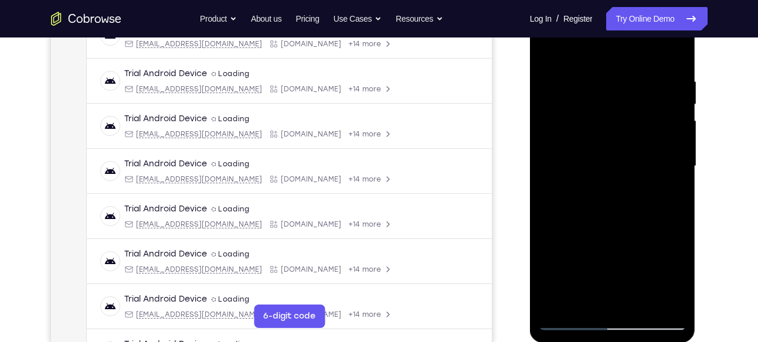
scroll to position [202, 0]
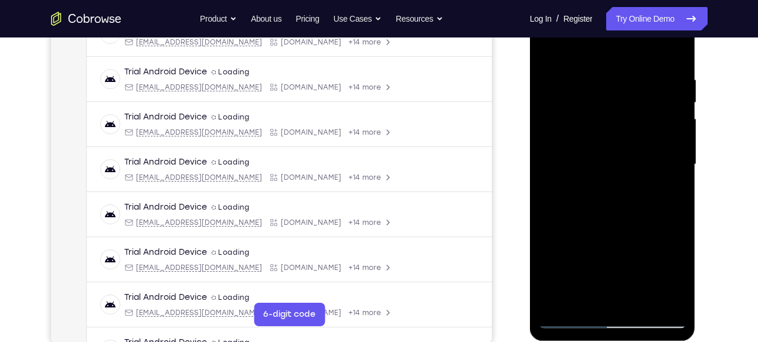
click at [586, 299] on div at bounding box center [613, 165] width 148 height 328
click at [594, 47] on div at bounding box center [613, 165] width 148 height 328
click at [581, 103] on div at bounding box center [613, 165] width 148 height 328
click at [549, 43] on div at bounding box center [613, 165] width 148 height 328
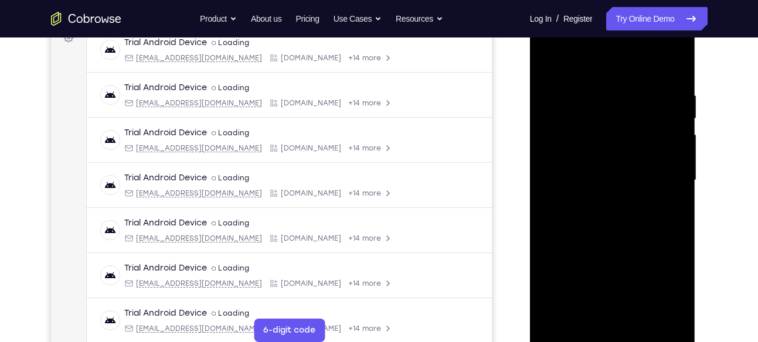
scroll to position [186, 0]
click at [603, 78] on div at bounding box center [613, 181] width 148 height 328
click at [547, 60] on div at bounding box center [613, 181] width 148 height 328
click at [658, 61] on div at bounding box center [613, 181] width 148 height 328
click at [585, 85] on div at bounding box center [613, 181] width 148 height 328
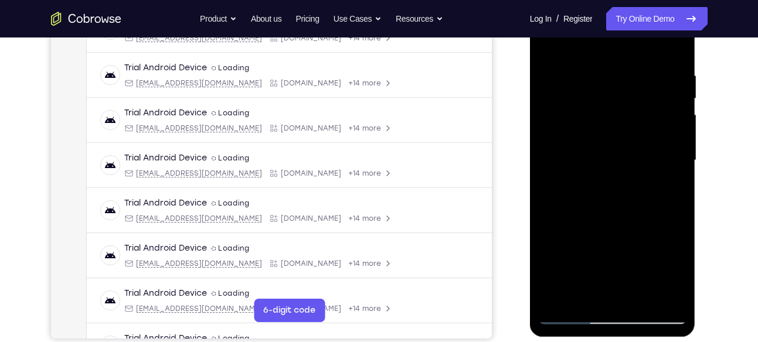
scroll to position [210, 0]
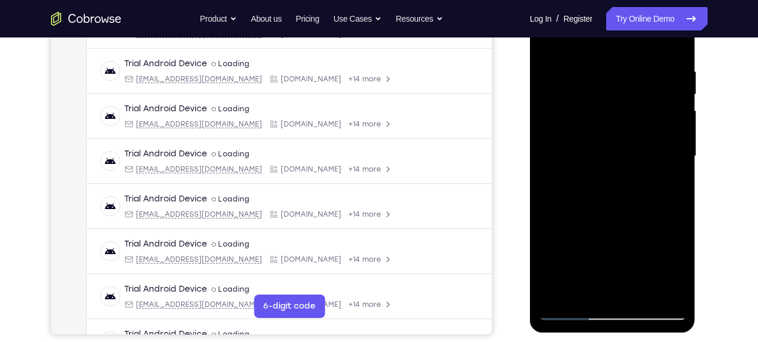
drag, startPoint x: 651, startPoint y: 144, endPoint x: 651, endPoint y: 86, distance: 58.6
click at [651, 86] on div at bounding box center [613, 156] width 148 height 328
drag, startPoint x: 654, startPoint y: 249, endPoint x: 654, endPoint y: 200, distance: 49.2
click at [654, 200] on div at bounding box center [613, 156] width 148 height 328
click at [570, 164] on div at bounding box center [613, 156] width 148 height 328
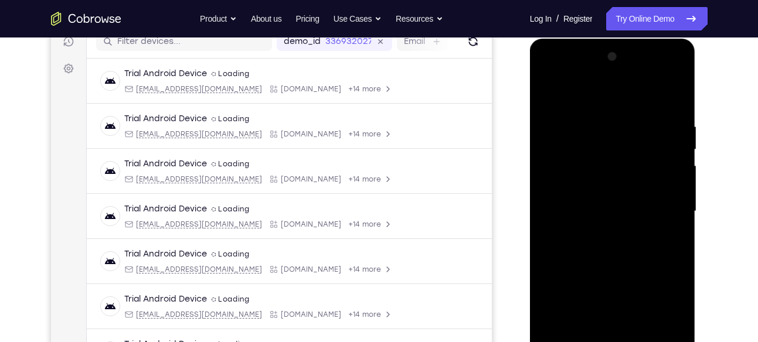
scroll to position [149, 0]
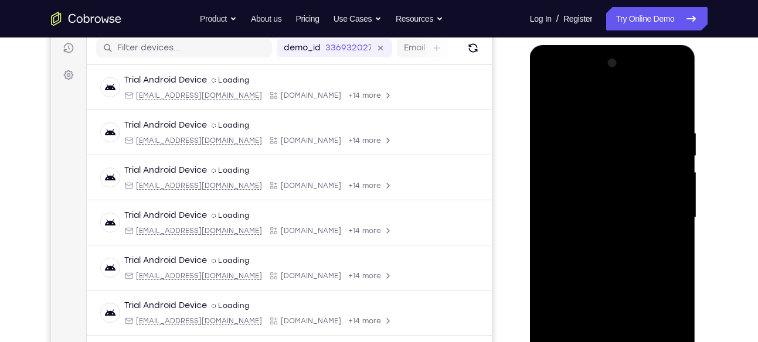
click at [675, 159] on div at bounding box center [613, 218] width 148 height 328
click at [678, 158] on div at bounding box center [613, 218] width 148 height 328
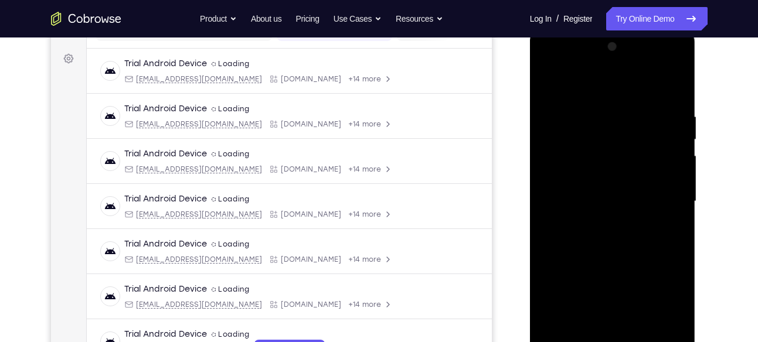
scroll to position [164, 0]
click at [679, 141] on div at bounding box center [613, 203] width 148 height 328
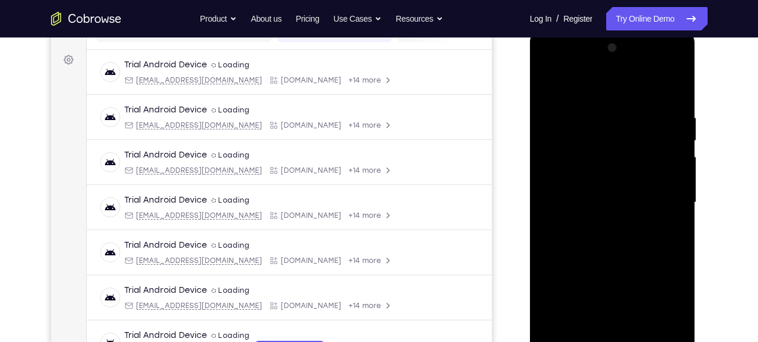
click at [679, 141] on div at bounding box center [613, 203] width 148 height 328
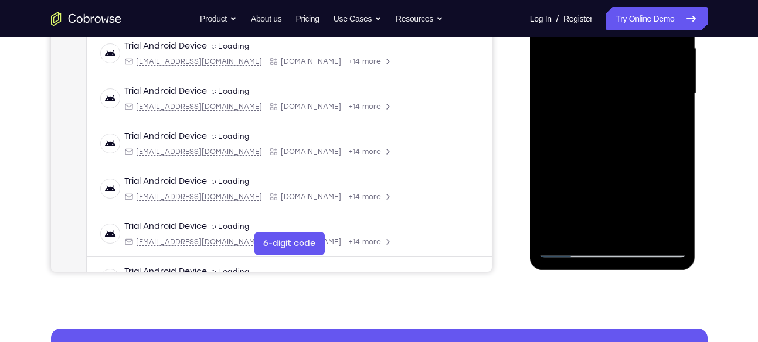
scroll to position [276, 0]
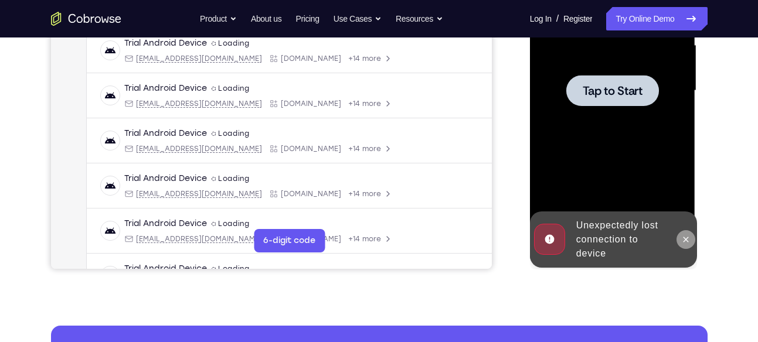
click at [685, 237] on icon at bounding box center [685, 239] width 9 height 9
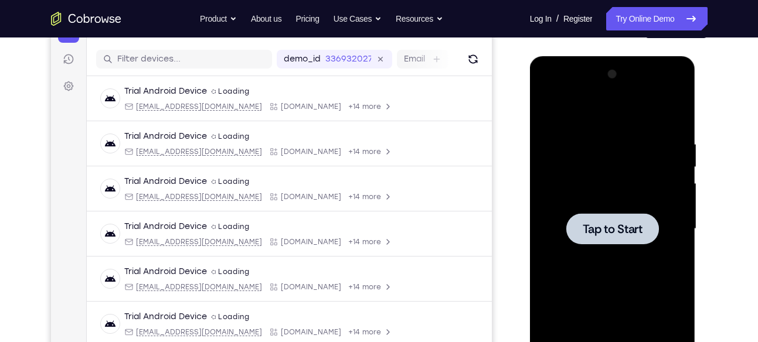
scroll to position [138, 0]
click at [640, 208] on div at bounding box center [613, 228] width 148 height 328
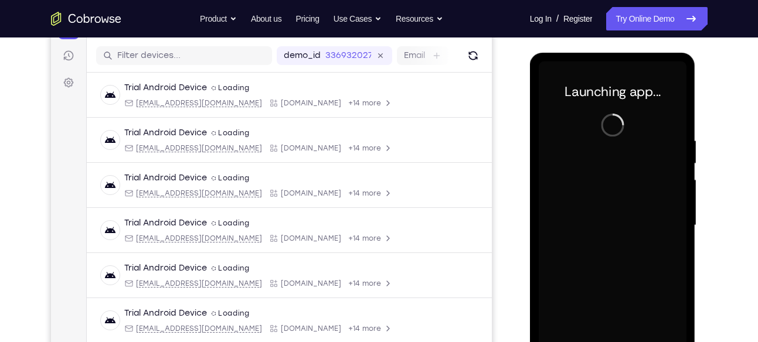
scroll to position [141, 0]
click at [611, 164] on div at bounding box center [613, 226] width 148 height 328
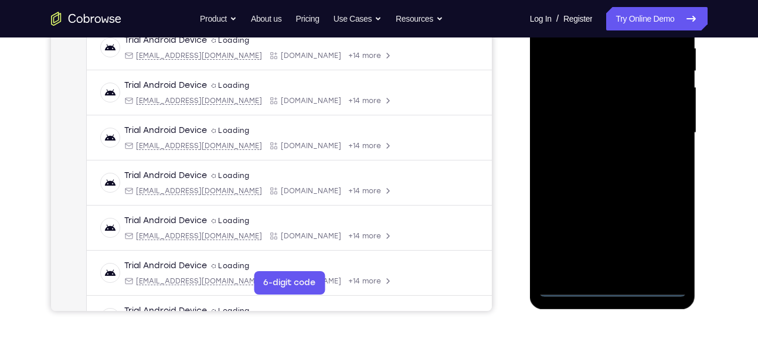
scroll to position [235, 0]
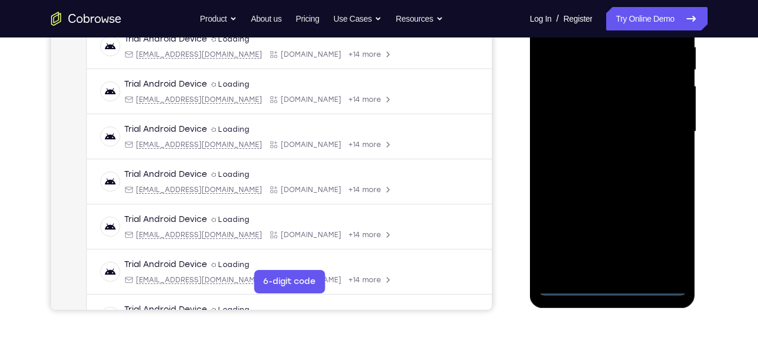
click at [612, 288] on div at bounding box center [613, 132] width 148 height 328
click at [660, 232] on div at bounding box center [613, 132] width 148 height 328
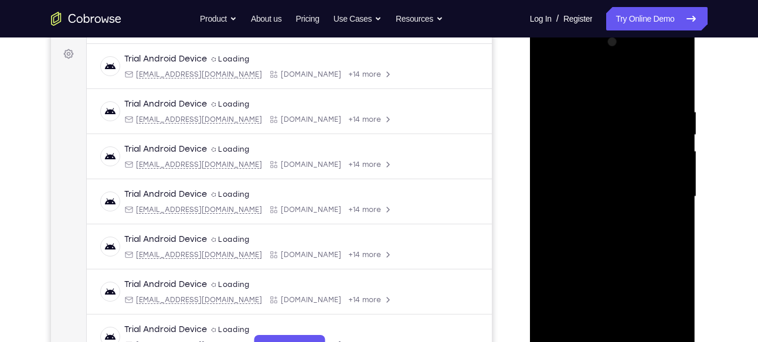
scroll to position [162, 0]
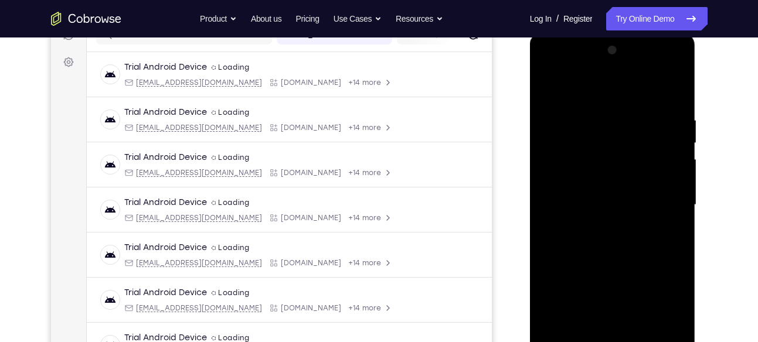
click at [612, 70] on div at bounding box center [613, 205] width 148 height 328
click at [600, 230] on div at bounding box center [613, 205] width 148 height 328
click at [607, 182] on div at bounding box center [613, 205] width 148 height 328
click at [587, 185] on div at bounding box center [613, 205] width 148 height 328
click at [574, 199] on div at bounding box center [613, 205] width 148 height 328
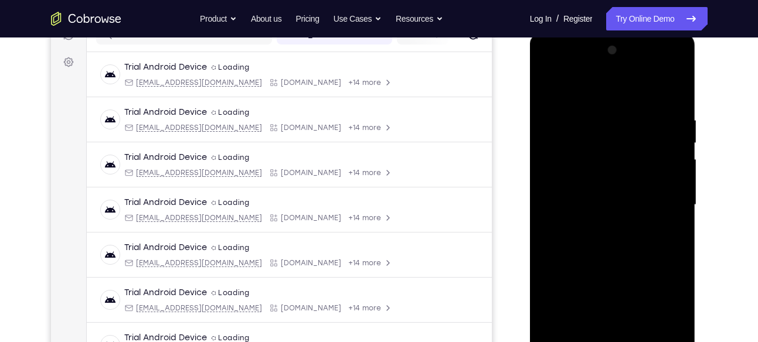
click at [560, 249] on div at bounding box center [613, 205] width 148 height 328
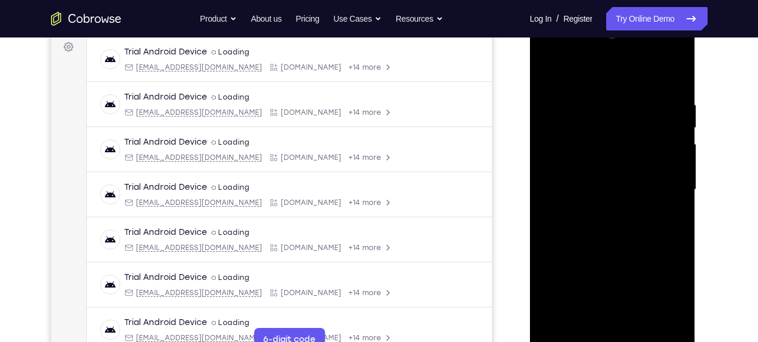
scroll to position [179, 0]
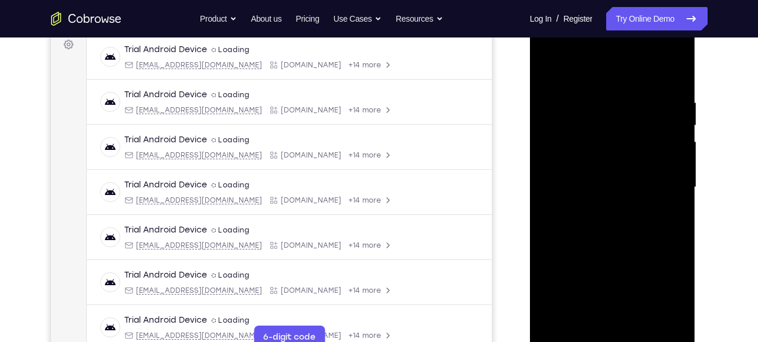
click at [618, 227] on div at bounding box center [613, 187] width 148 height 328
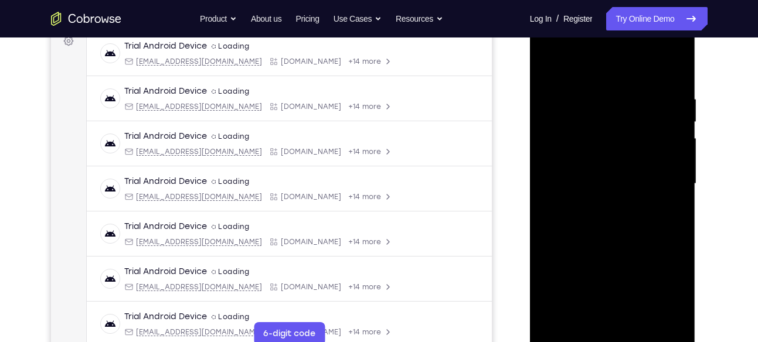
scroll to position [182, 0]
click at [614, 240] on div at bounding box center [613, 185] width 148 height 328
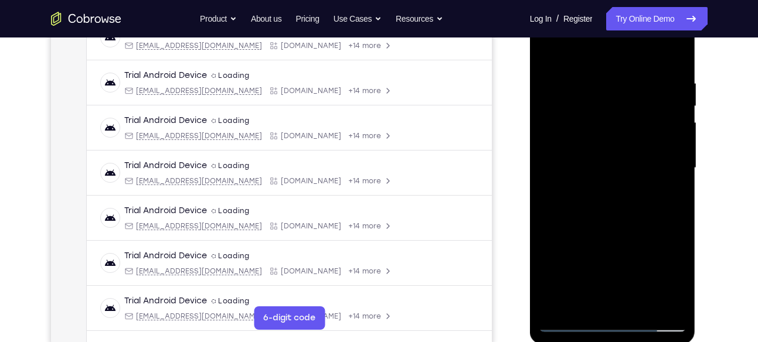
scroll to position [199, 0]
click at [640, 303] on div at bounding box center [613, 168] width 148 height 328
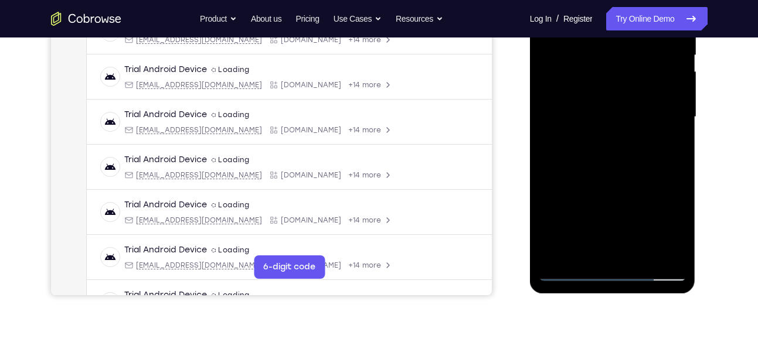
scroll to position [250, 0]
click at [615, 179] on div at bounding box center [613, 117] width 148 height 328
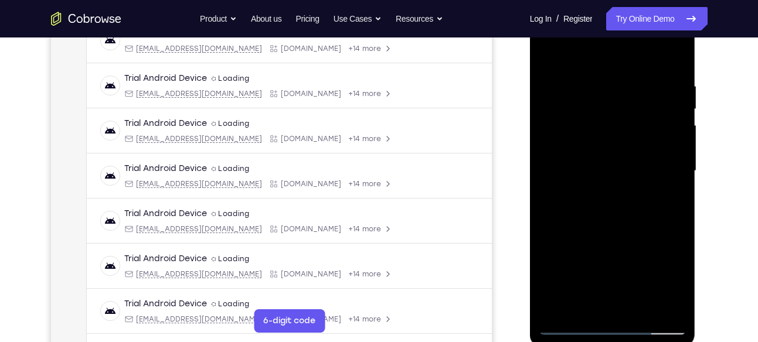
scroll to position [195, 0]
click at [554, 52] on div at bounding box center [613, 172] width 148 height 328
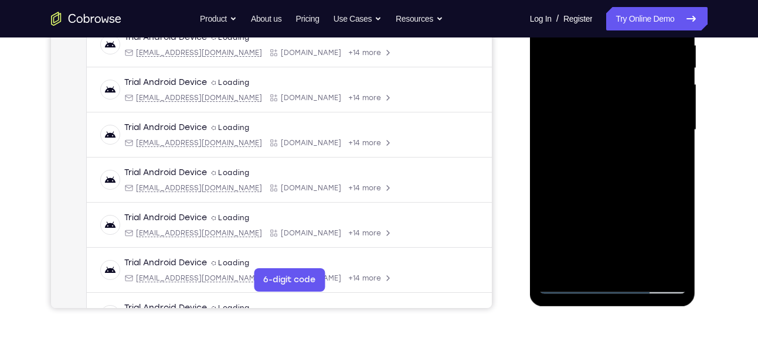
scroll to position [237, 0]
click at [585, 267] on div at bounding box center [613, 129] width 148 height 328
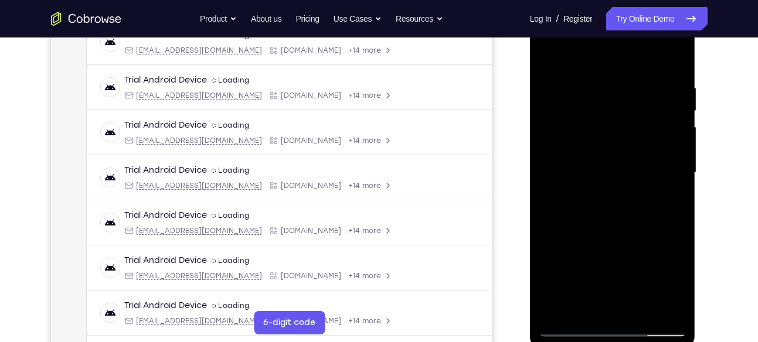
scroll to position [193, 0]
click at [607, 53] on div at bounding box center [613, 173] width 148 height 328
click at [608, 91] on div at bounding box center [613, 173] width 148 height 328
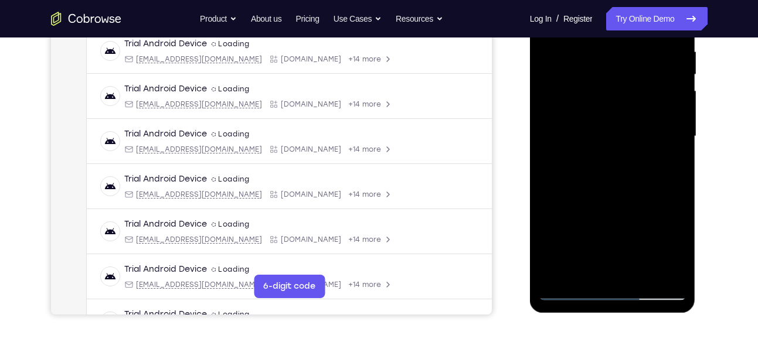
scroll to position [226, 0]
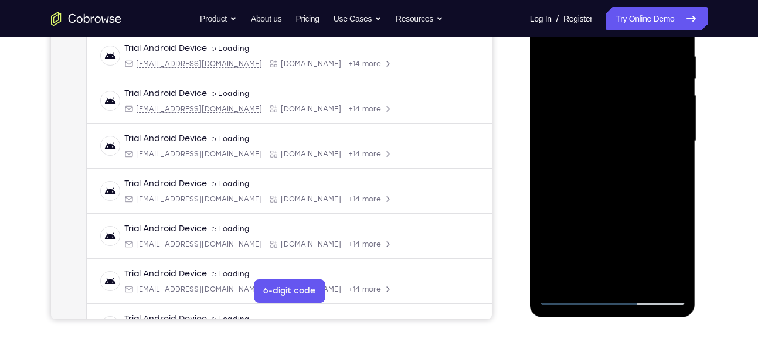
click at [571, 236] on div at bounding box center [613, 141] width 148 height 328
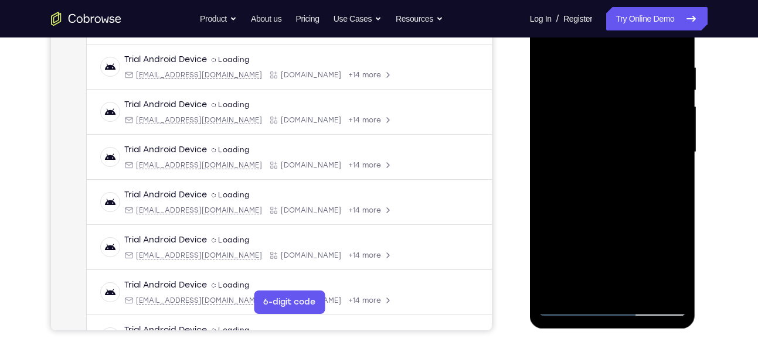
scroll to position [207, 0]
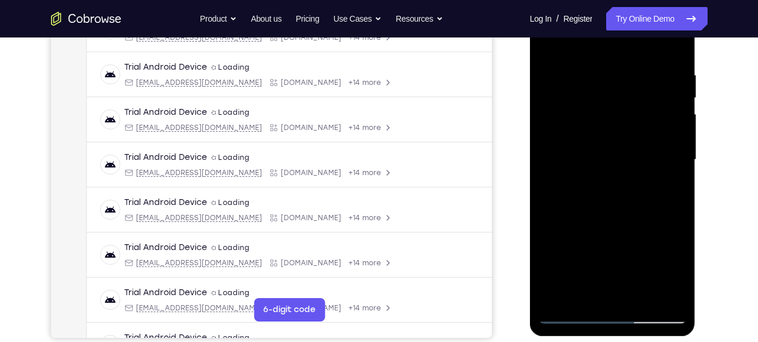
click at [679, 166] on div at bounding box center [613, 160] width 148 height 328
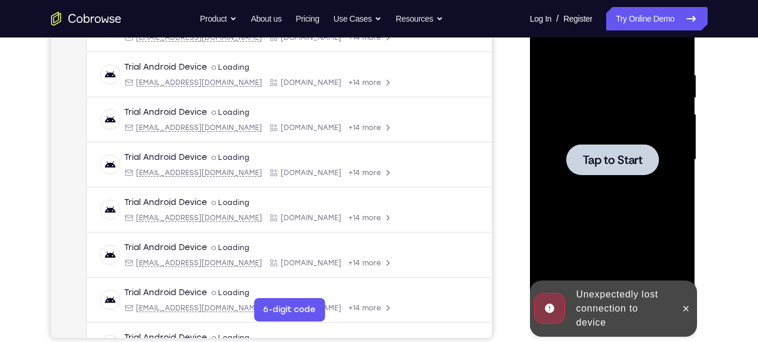
click at [679, 166] on div at bounding box center [613, 160] width 148 height 328
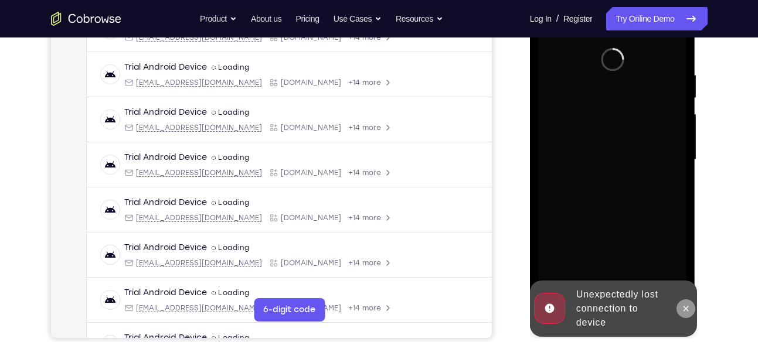
click at [686, 305] on icon at bounding box center [685, 308] width 9 height 9
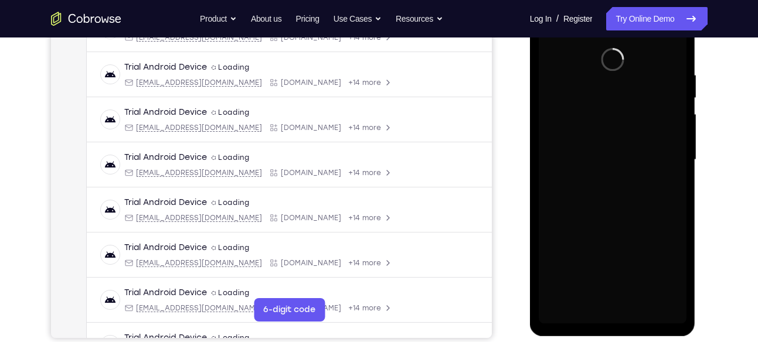
scroll to position [207, 0]
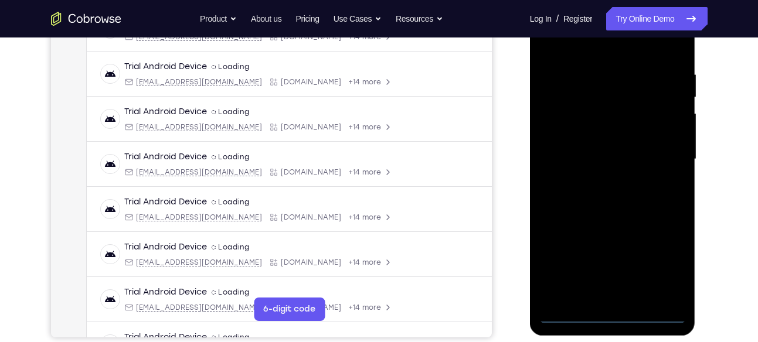
click at [610, 316] on div at bounding box center [613, 159] width 148 height 328
click at [670, 273] on div at bounding box center [613, 159] width 148 height 328
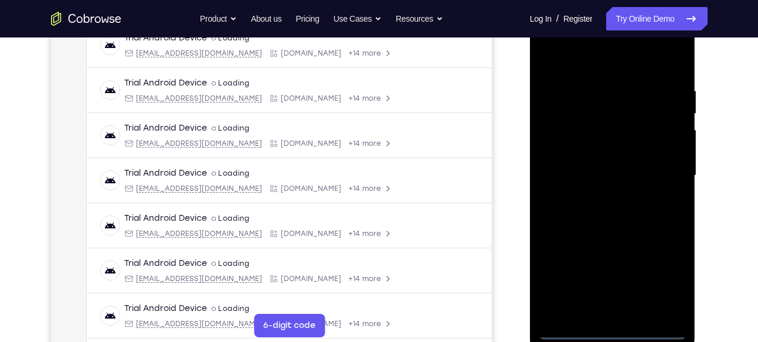
scroll to position [160, 0]
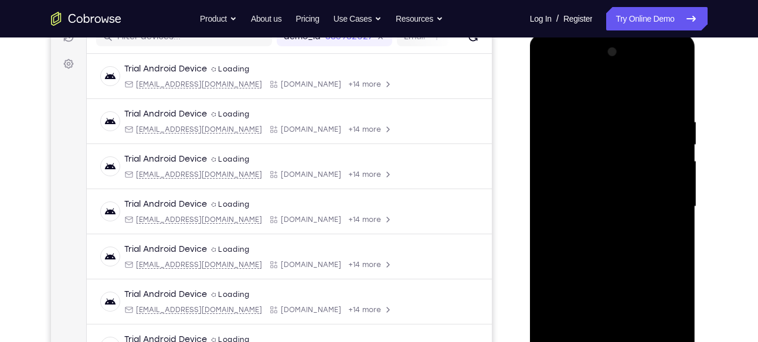
click at [559, 65] on div at bounding box center [613, 207] width 148 height 328
click at [665, 209] on div at bounding box center [613, 207] width 148 height 328
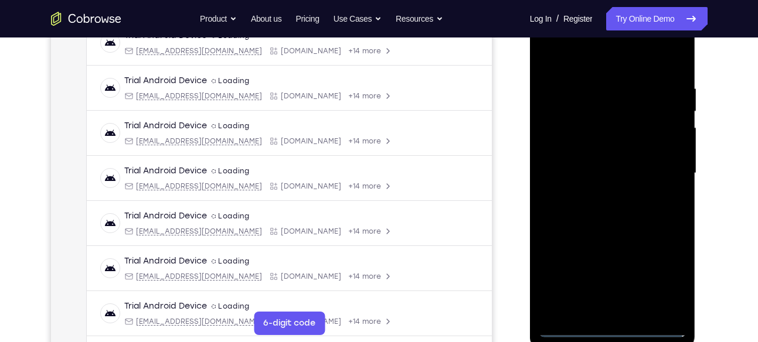
scroll to position [202, 0]
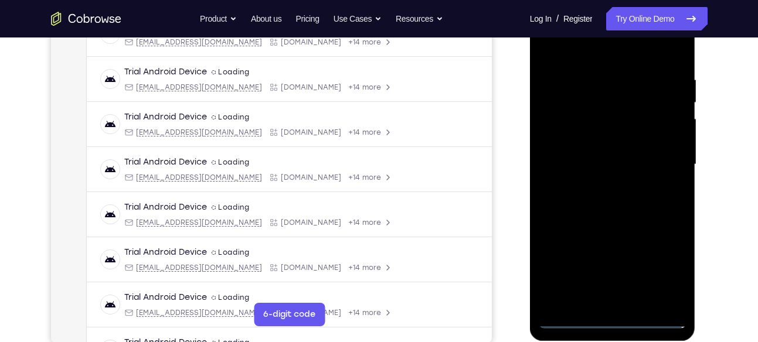
click at [604, 188] on div at bounding box center [613, 165] width 148 height 328
click at [604, 157] on div at bounding box center [613, 165] width 148 height 328
click at [578, 141] on div at bounding box center [613, 165] width 148 height 328
click at [564, 168] on div at bounding box center [613, 165] width 148 height 328
click at [573, 205] on div at bounding box center [613, 165] width 148 height 328
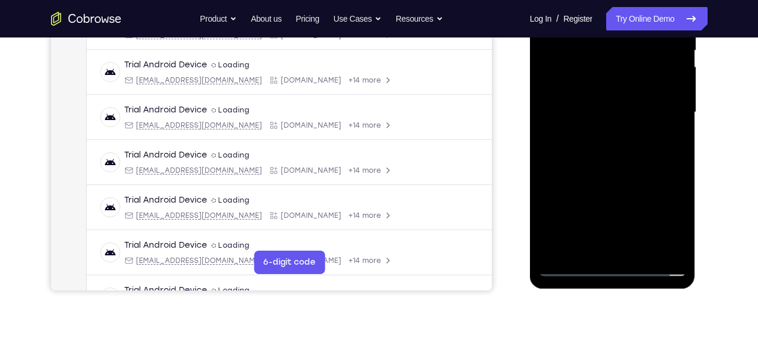
scroll to position [261, 0]
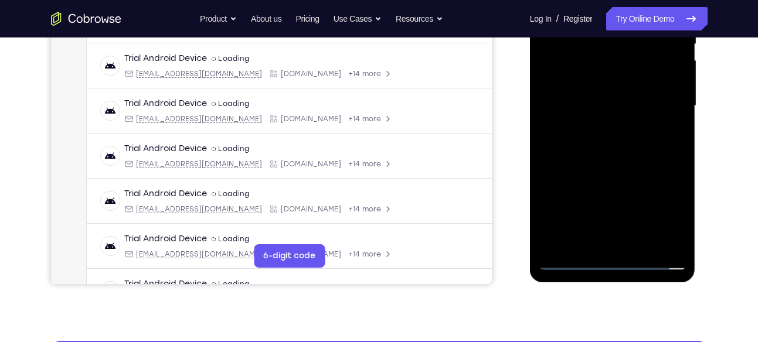
click at [602, 162] on div at bounding box center [613, 106] width 148 height 328
drag, startPoint x: 632, startPoint y: 174, endPoint x: 636, endPoint y: 92, distance: 82.2
click at [636, 92] on div at bounding box center [613, 106] width 148 height 328
click at [677, 78] on div at bounding box center [613, 106] width 148 height 328
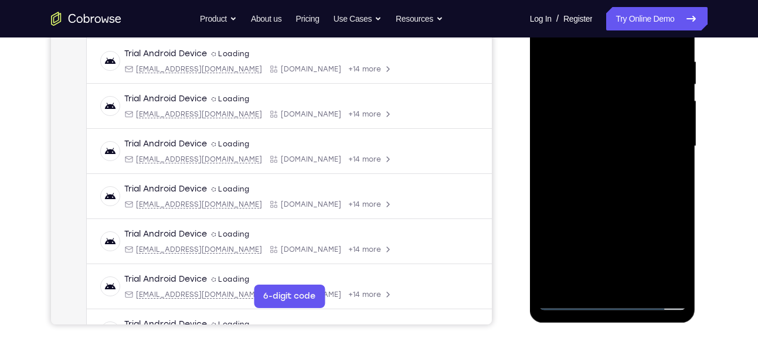
scroll to position [241, 0]
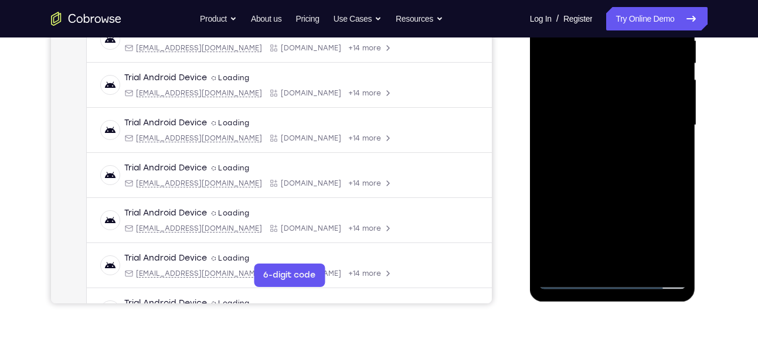
click at [604, 233] on div at bounding box center [613, 125] width 148 height 328
drag, startPoint x: 637, startPoint y: 219, endPoint x: 628, endPoint y: 163, distance: 57.0
click at [628, 163] on div at bounding box center [613, 125] width 148 height 328
click at [583, 265] on div at bounding box center [613, 125] width 148 height 328
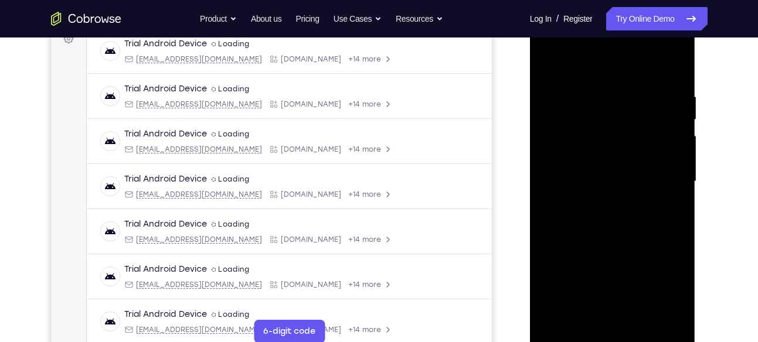
scroll to position [178, 0]
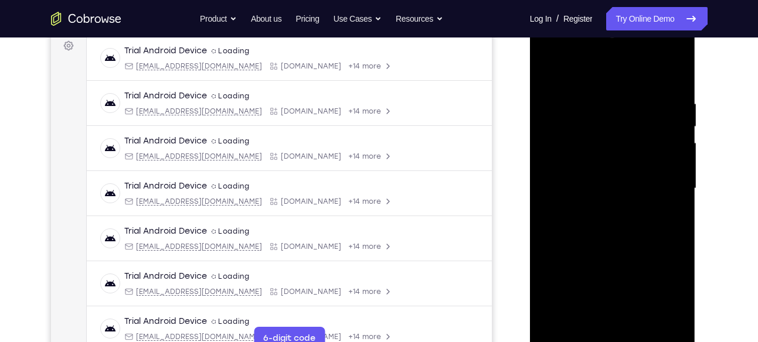
click at [600, 69] on div at bounding box center [613, 189] width 148 height 328
drag, startPoint x: 606, startPoint y: 97, endPoint x: 601, endPoint y: 186, distance: 88.7
click at [601, 186] on div at bounding box center [613, 189] width 148 height 328
click at [597, 85] on div at bounding box center [613, 189] width 148 height 328
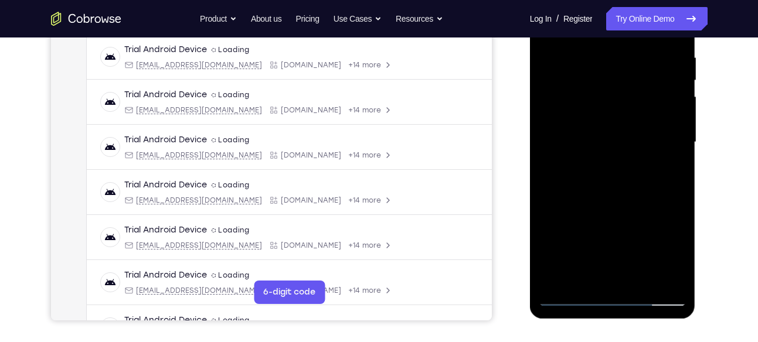
scroll to position [224, 0]
drag, startPoint x: 611, startPoint y: 241, endPoint x: 619, endPoint y: 151, distance: 90.7
click at [619, 151] on div at bounding box center [613, 143] width 148 height 328
drag, startPoint x: 599, startPoint y: 224, endPoint x: 602, endPoint y: 148, distance: 76.2
click at [602, 148] on div at bounding box center [613, 143] width 148 height 328
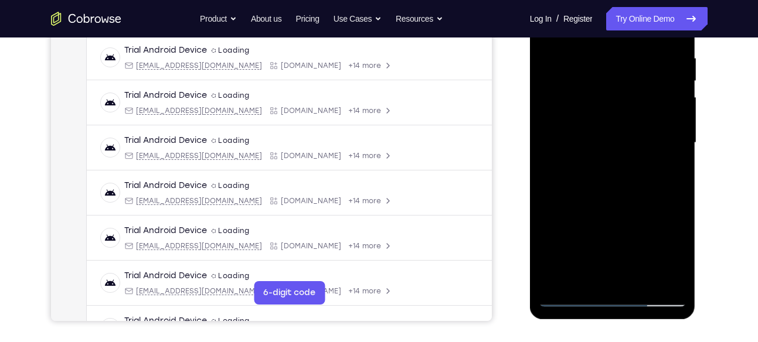
click at [574, 164] on div at bounding box center [613, 143] width 148 height 328
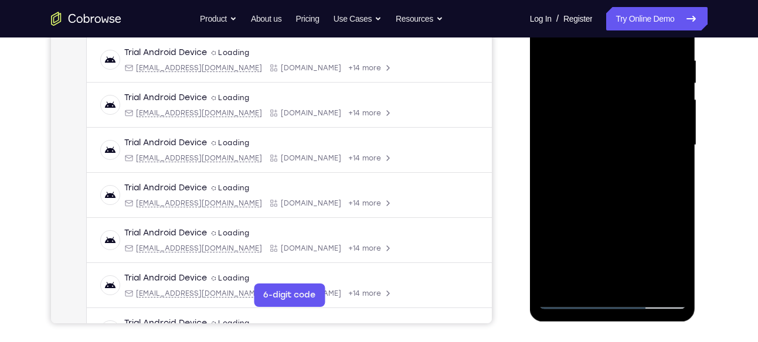
scroll to position [215, 0]
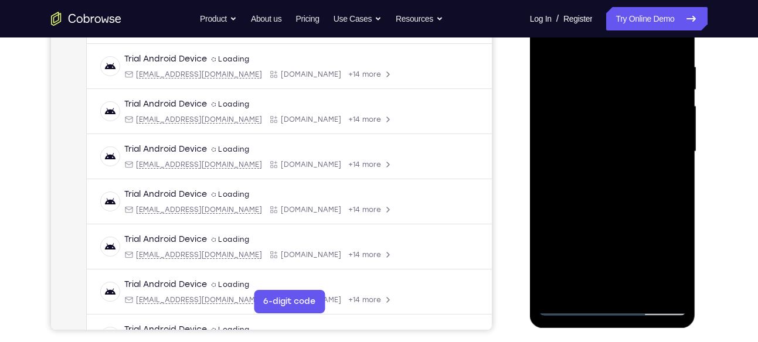
click at [679, 91] on div at bounding box center [613, 152] width 148 height 328
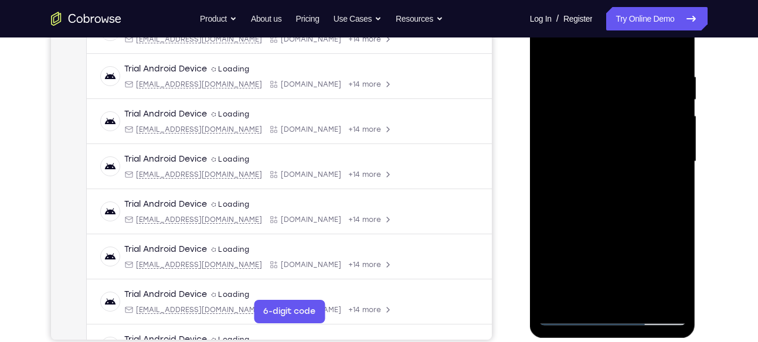
scroll to position [203, 0]
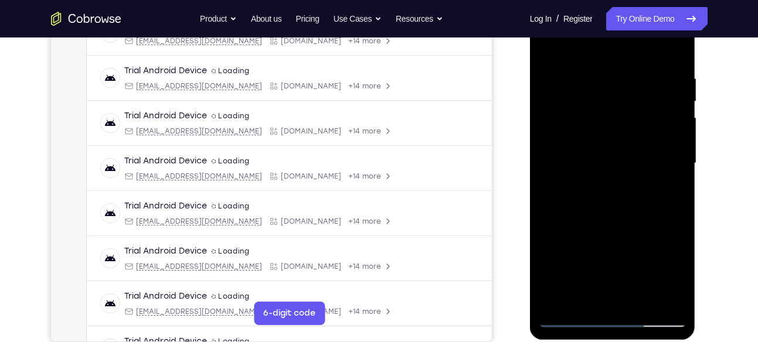
click at [679, 101] on div at bounding box center [613, 163] width 148 height 328
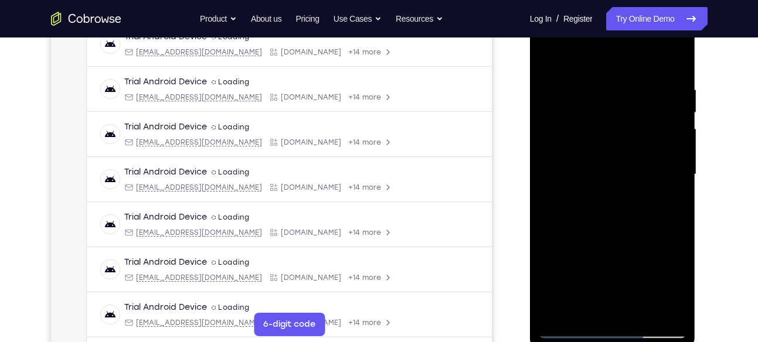
scroll to position [189, 0]
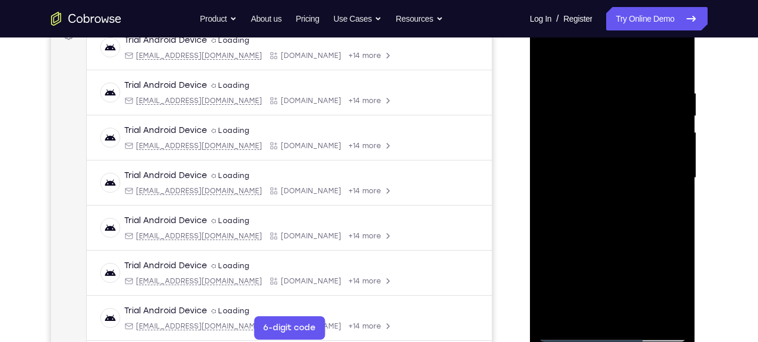
click at [679, 118] on div at bounding box center [613, 178] width 148 height 328
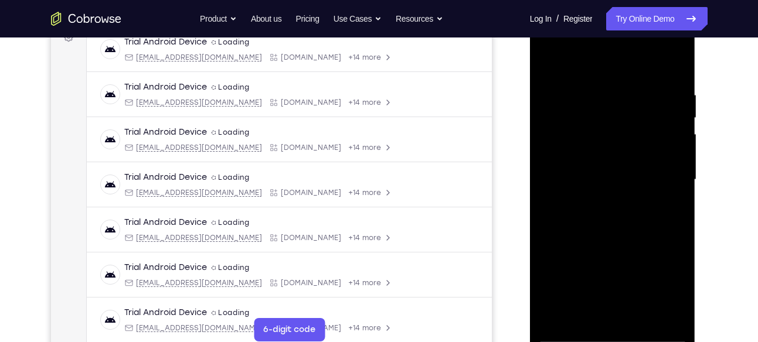
click at [679, 121] on div at bounding box center [613, 180] width 148 height 328
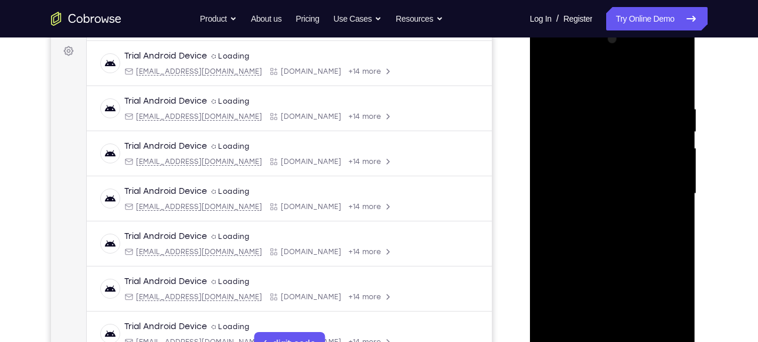
scroll to position [171, 0]
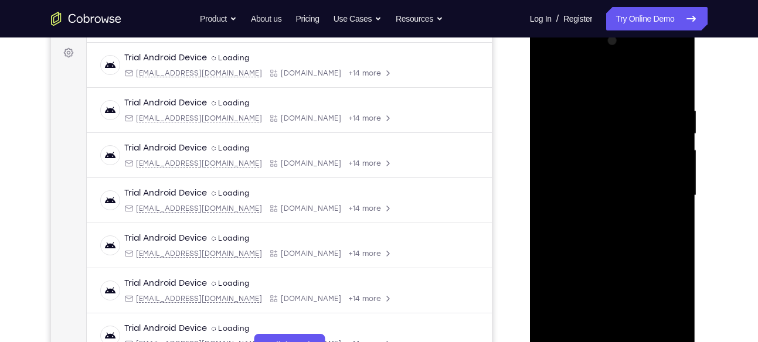
click at [679, 130] on div at bounding box center [613, 196] width 148 height 328
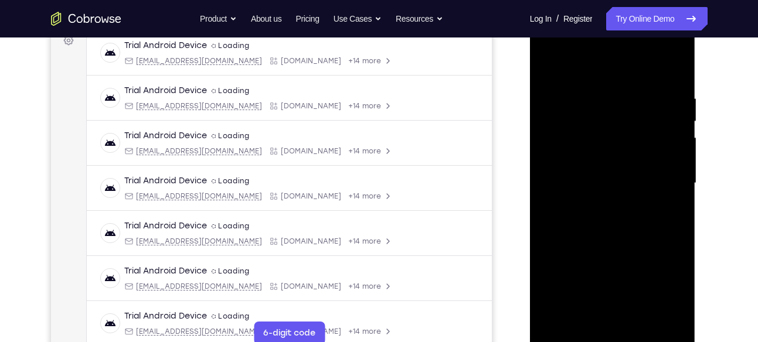
scroll to position [181, 0]
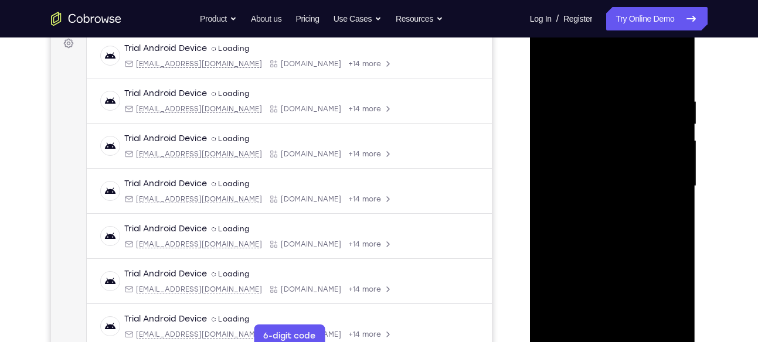
click at [679, 125] on div at bounding box center [613, 186] width 148 height 328
click at [548, 121] on div at bounding box center [613, 186] width 148 height 328
click at [676, 125] on div at bounding box center [613, 186] width 148 height 328
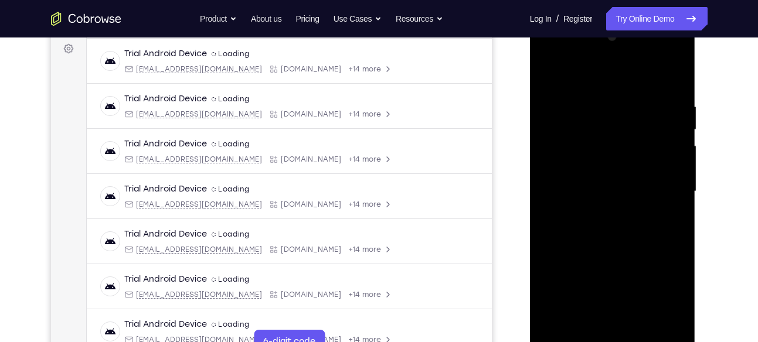
click at [679, 132] on div at bounding box center [613, 192] width 148 height 328
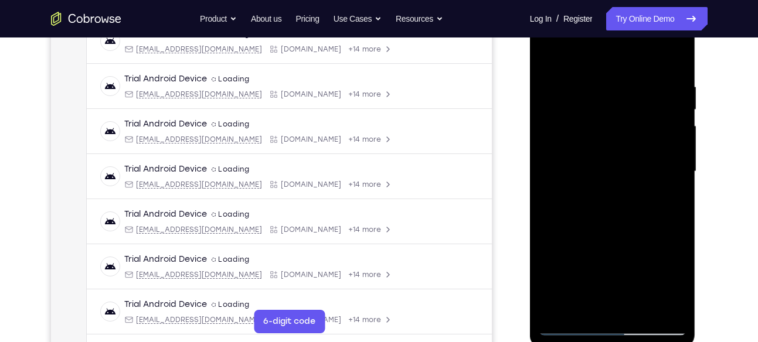
scroll to position [195, 0]
click at [677, 113] on div at bounding box center [613, 172] width 148 height 328
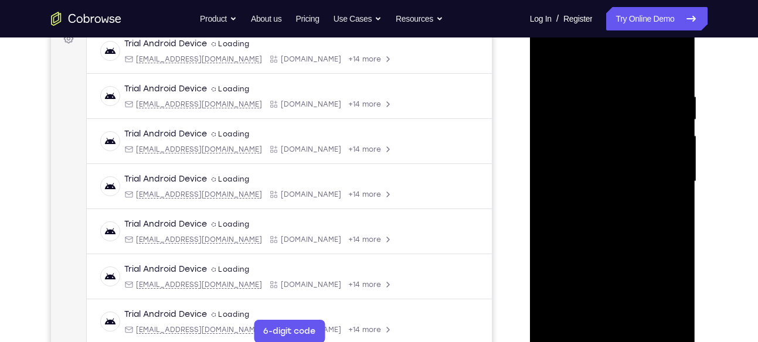
scroll to position [184, 0]
click at [677, 121] on div at bounding box center [613, 183] width 148 height 328
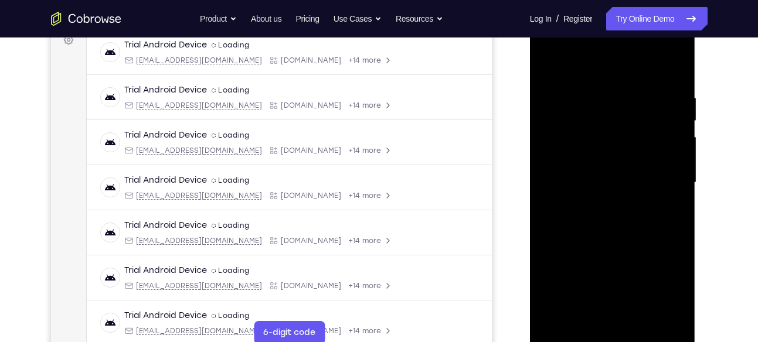
click at [677, 121] on div at bounding box center [613, 183] width 148 height 328
click at [547, 121] on div at bounding box center [613, 183] width 148 height 328
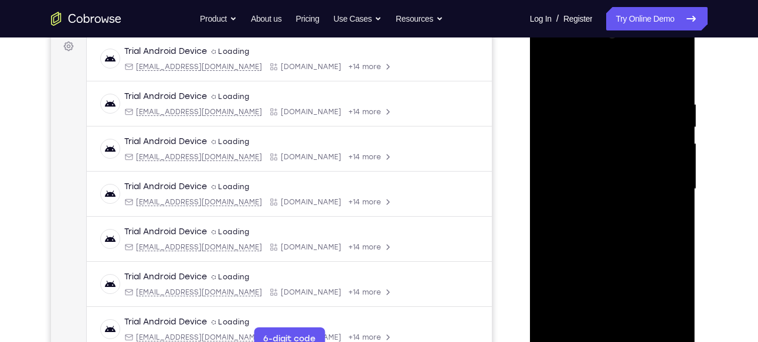
click at [678, 128] on div at bounding box center [613, 189] width 148 height 328
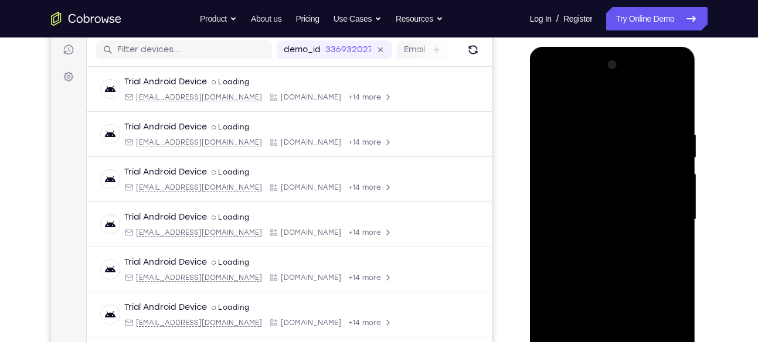
click at [676, 158] on div at bounding box center [613, 220] width 148 height 328
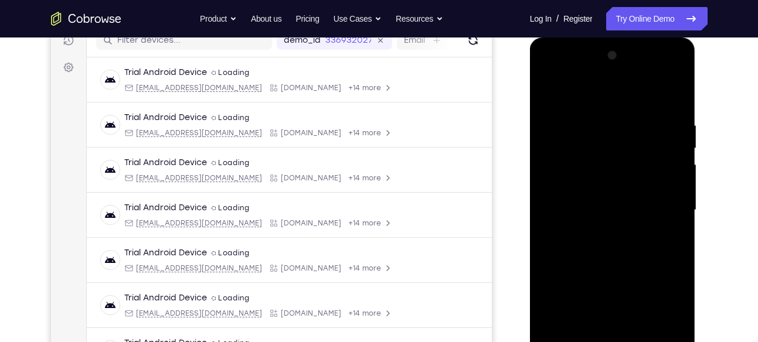
scroll to position [157, 0]
click at [677, 147] on div at bounding box center [613, 210] width 148 height 328
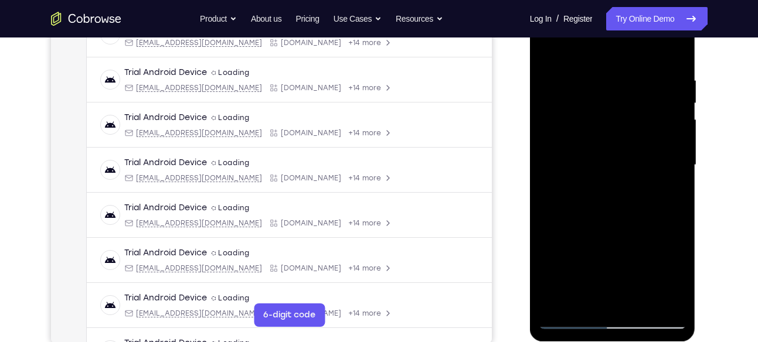
scroll to position [190, 0]
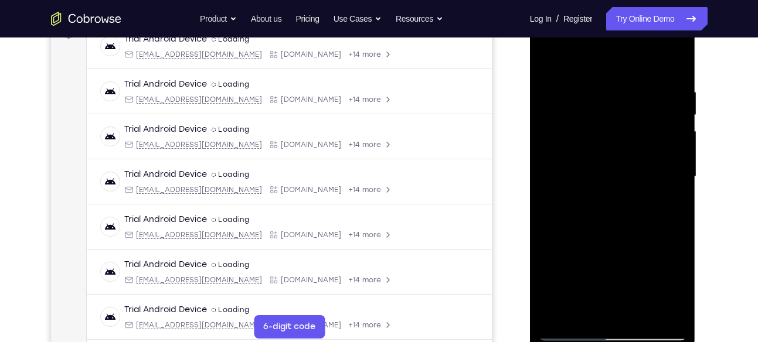
click at [676, 114] on div at bounding box center [613, 177] width 148 height 328
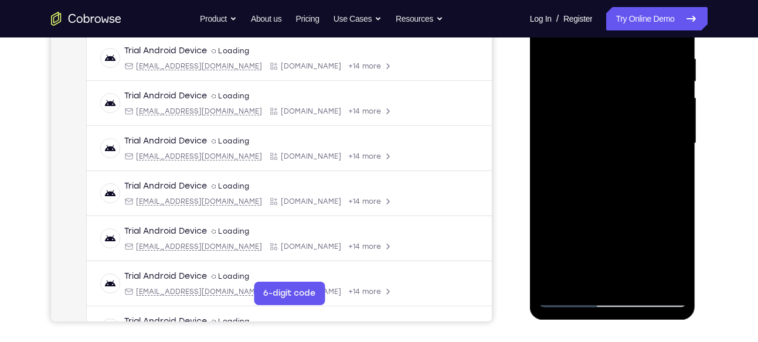
scroll to position [225, 0]
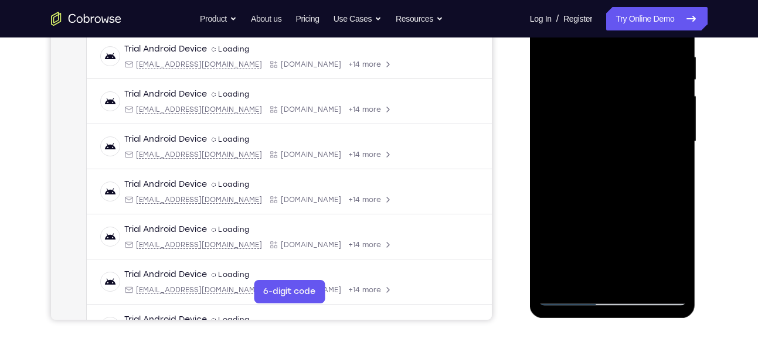
click at [556, 279] on div at bounding box center [613, 142] width 148 height 328
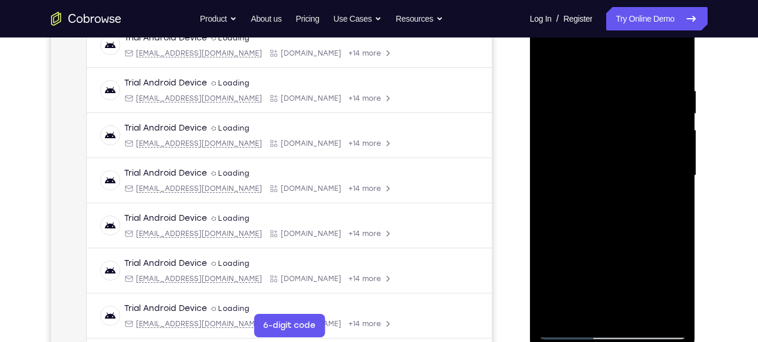
scroll to position [189, 0]
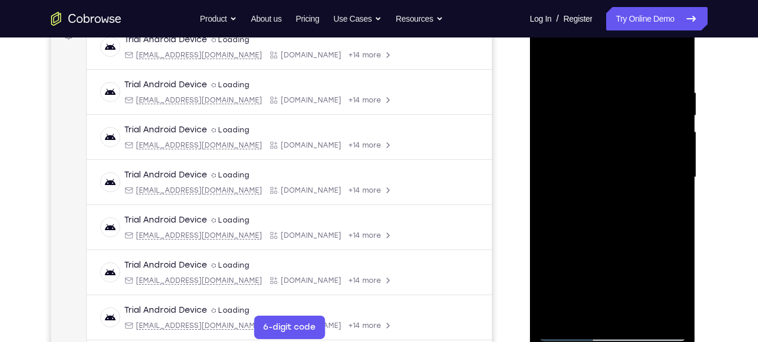
drag, startPoint x: 626, startPoint y: 91, endPoint x: 619, endPoint y: 215, distance: 123.9
click at [619, 215] on div at bounding box center [613, 177] width 148 height 328
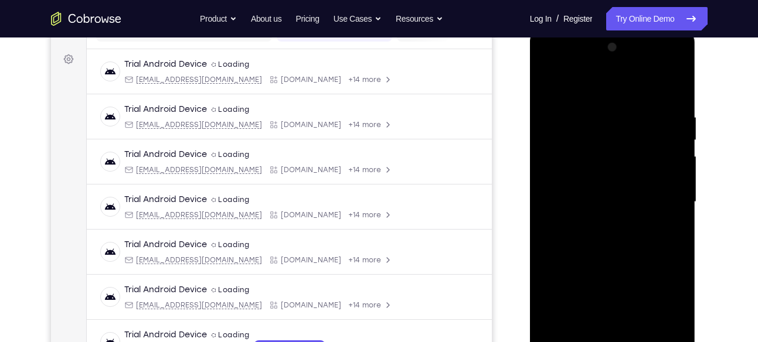
scroll to position [164, 0]
click at [599, 115] on div at bounding box center [613, 203] width 148 height 328
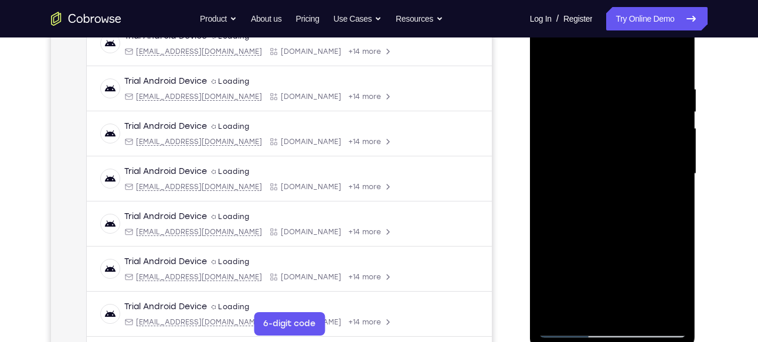
scroll to position [193, 0]
click at [677, 100] on div at bounding box center [613, 173] width 148 height 328
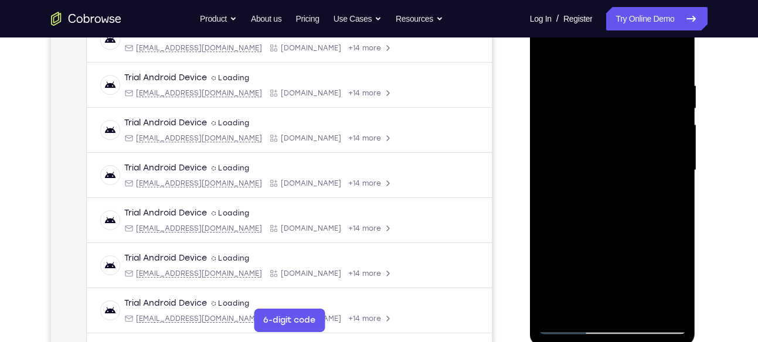
scroll to position [196, 0]
click at [677, 84] on div at bounding box center [613, 171] width 148 height 328
click at [669, 98] on div at bounding box center [613, 171] width 148 height 328
click at [671, 57] on div at bounding box center [613, 171] width 148 height 328
drag, startPoint x: 663, startPoint y: 80, endPoint x: 653, endPoint y: 154, distance: 74.0
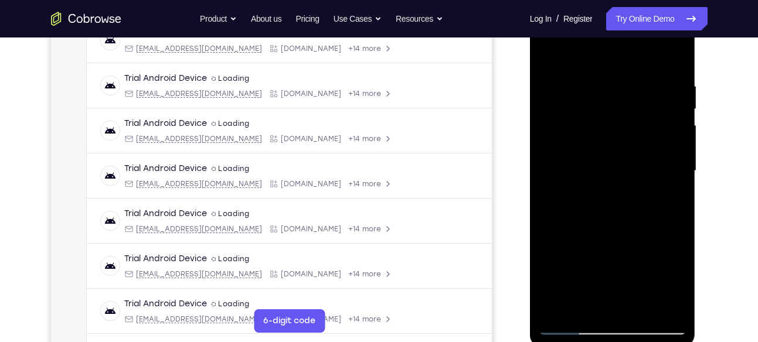
click at [653, 154] on div at bounding box center [613, 171] width 148 height 328
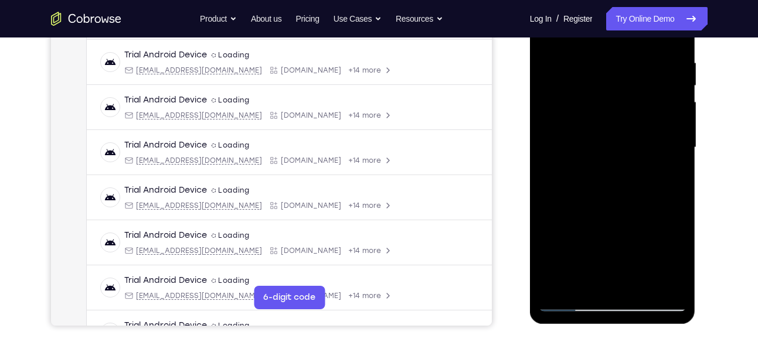
scroll to position [217, 0]
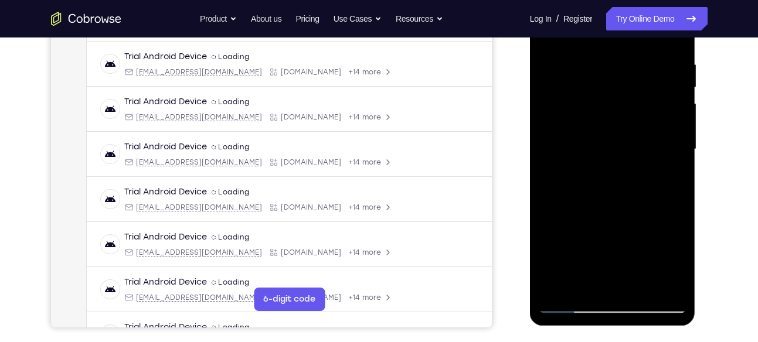
click at [595, 57] on div at bounding box center [613, 149] width 148 height 328
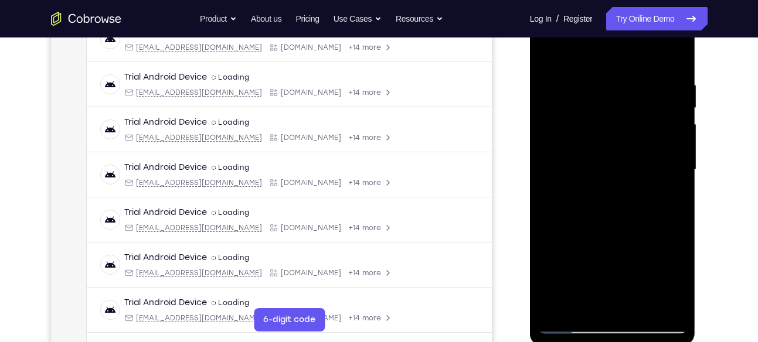
scroll to position [196, 0]
click at [677, 76] on div at bounding box center [613, 170] width 148 height 328
click at [672, 120] on div at bounding box center [613, 170] width 148 height 328
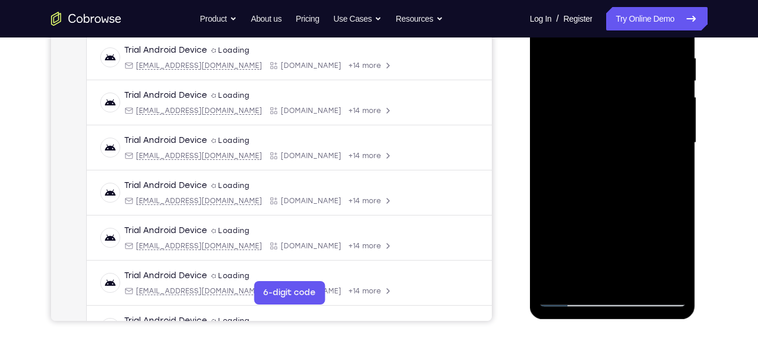
scroll to position [197, 0]
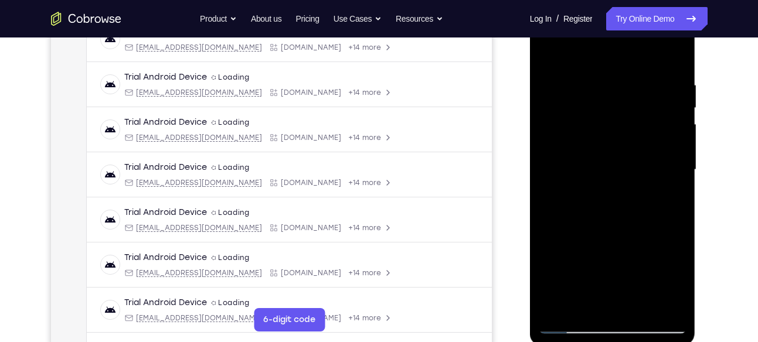
drag, startPoint x: 672, startPoint y: 120, endPoint x: 579, endPoint y: 132, distance: 93.4
click at [579, 132] on div at bounding box center [613, 170] width 148 height 328
click at [676, 54] on div at bounding box center [613, 170] width 148 height 328
